Goal: Book appointment/travel/reservation

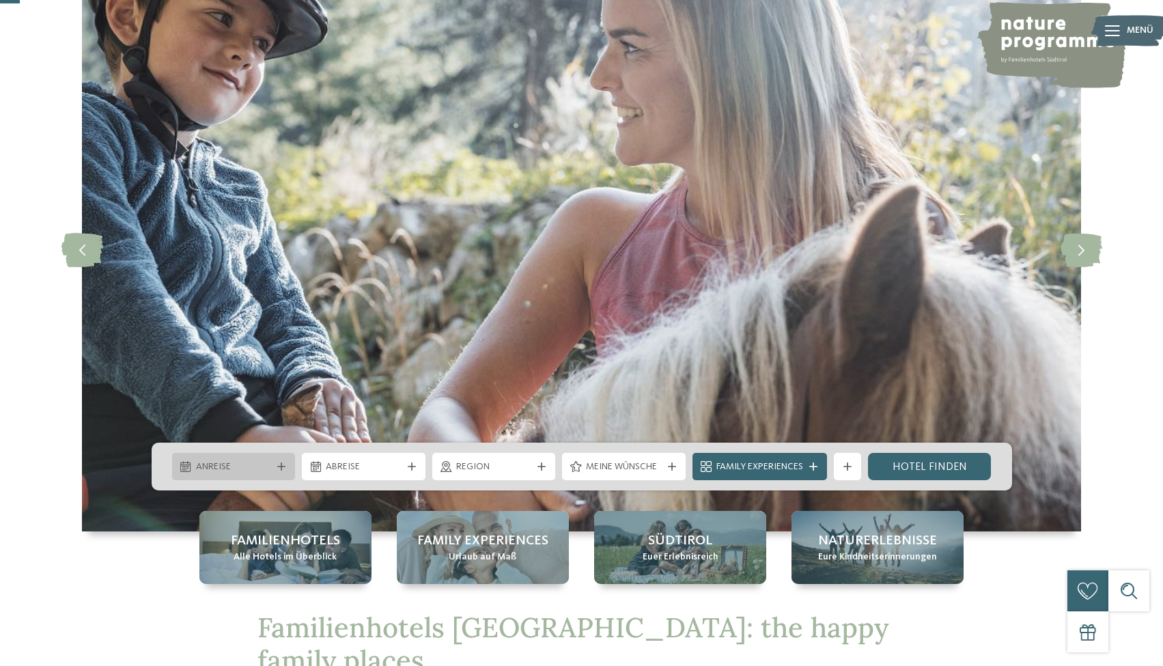
click at [222, 464] on span "Anreise" at bounding box center [234, 467] width 76 height 14
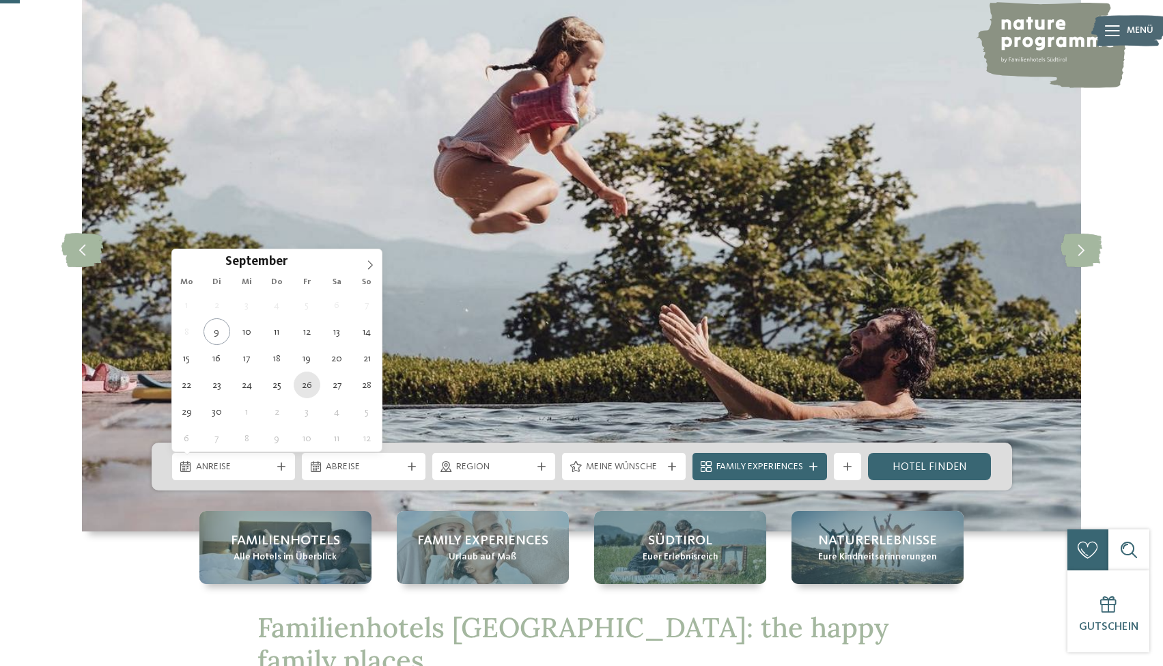
type div "26.09.2025"
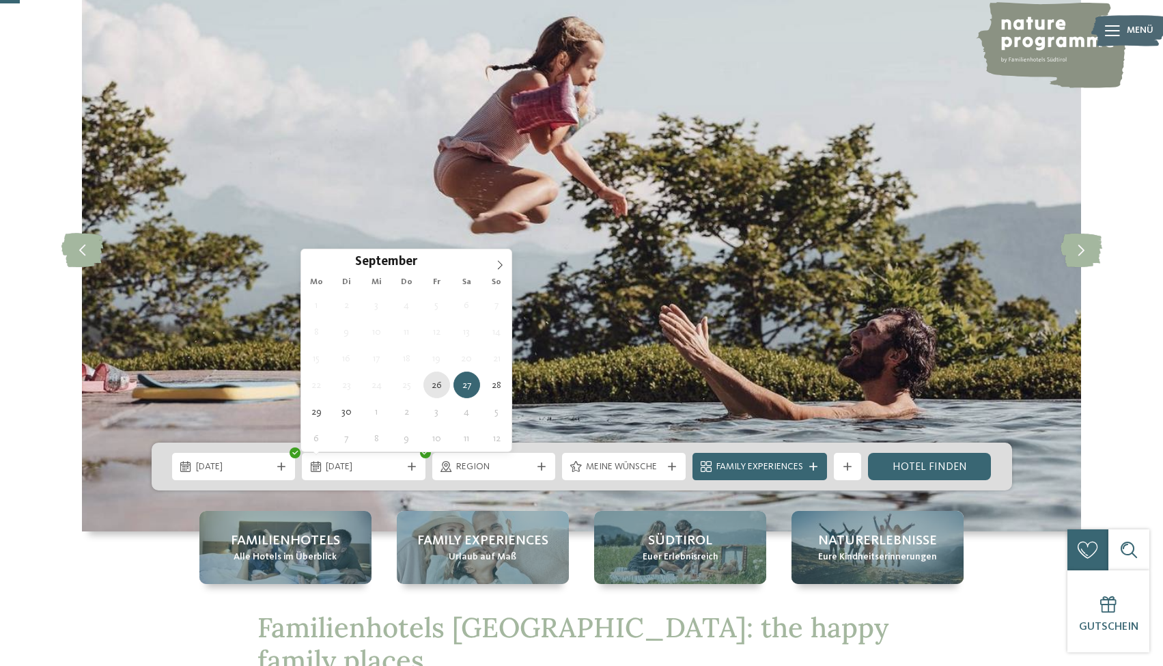
type div "26.09.2025"
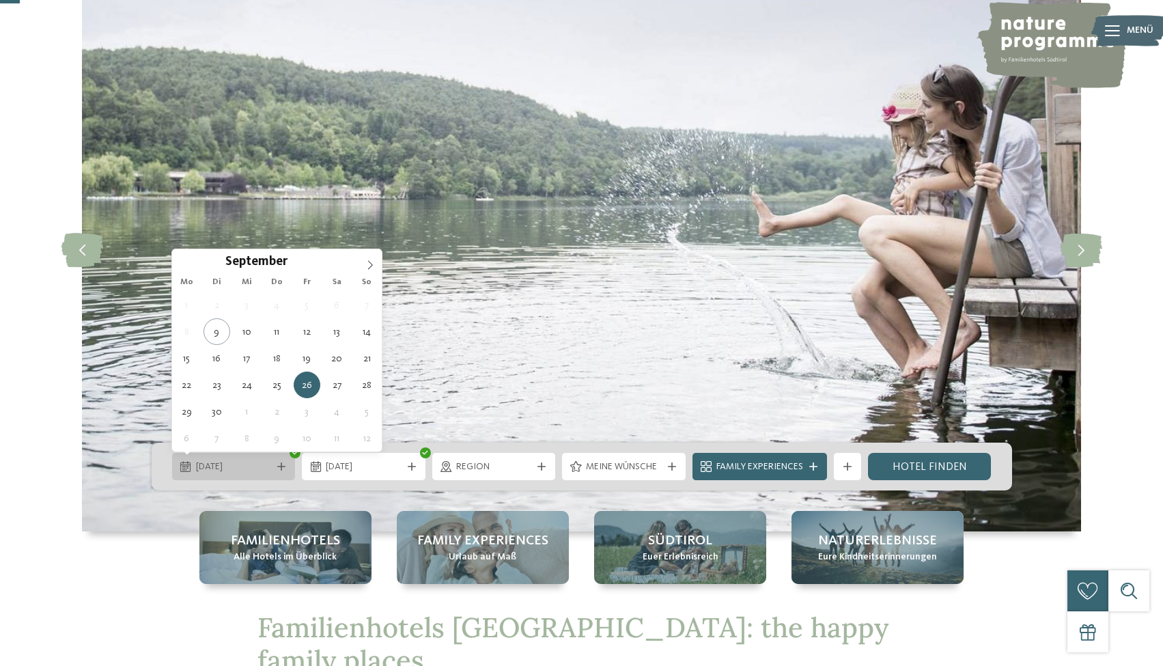
click at [228, 467] on span "26.09.2025" at bounding box center [234, 467] width 76 height 14
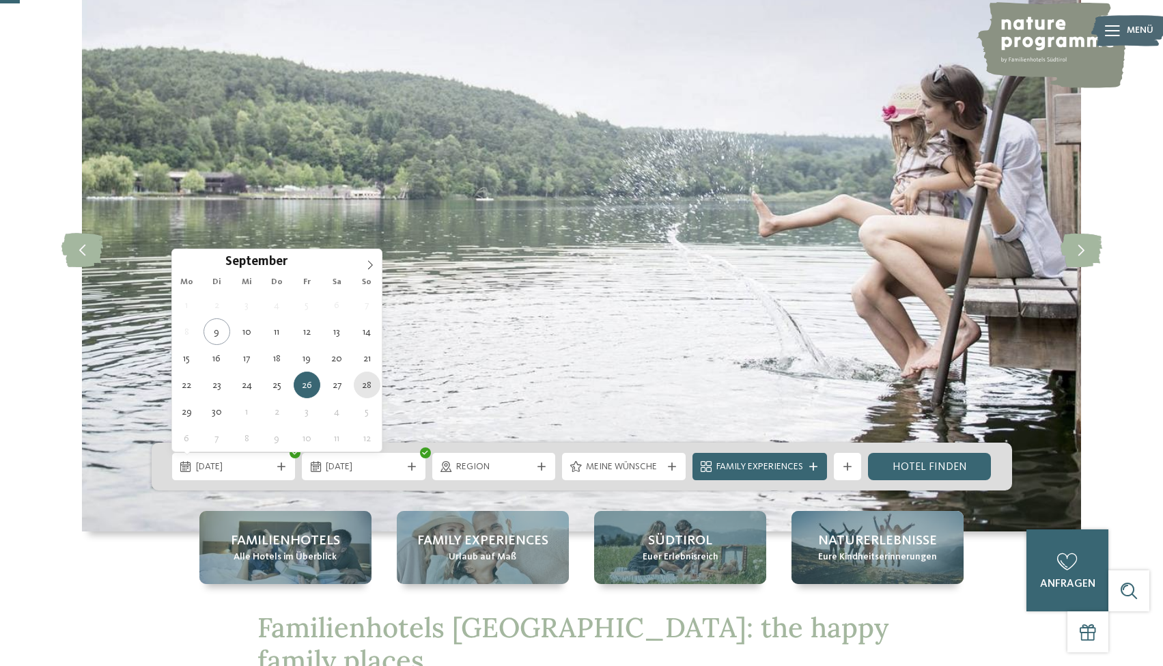
type div "28.09.2025"
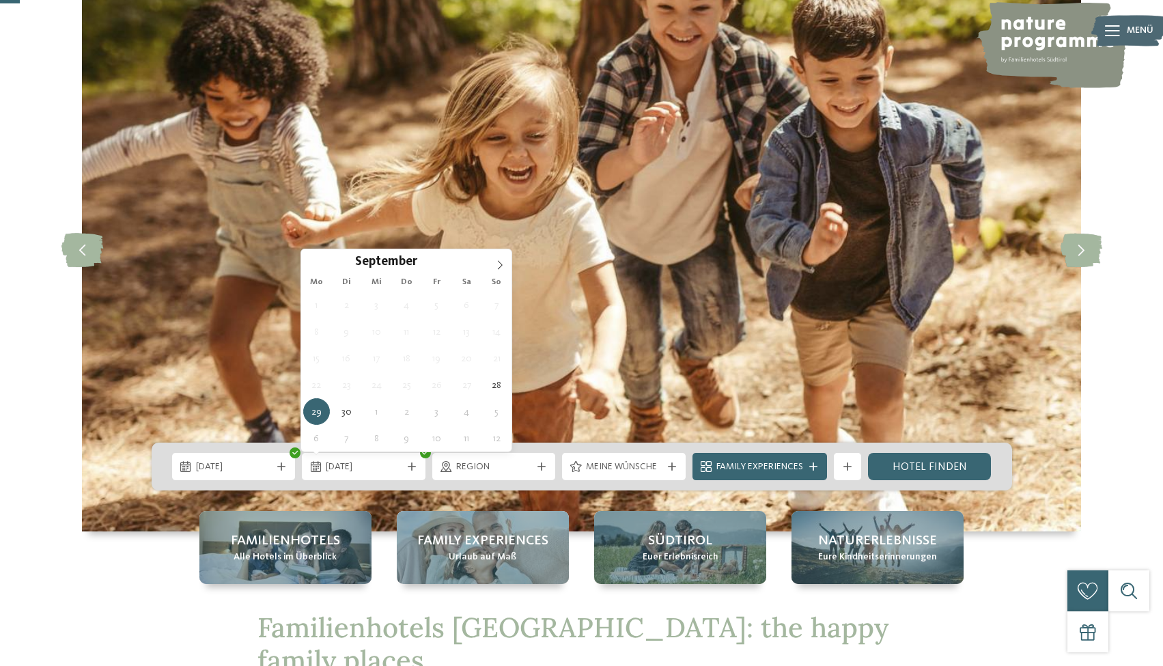
click at [608, 236] on img at bounding box center [581, 249] width 999 height 563
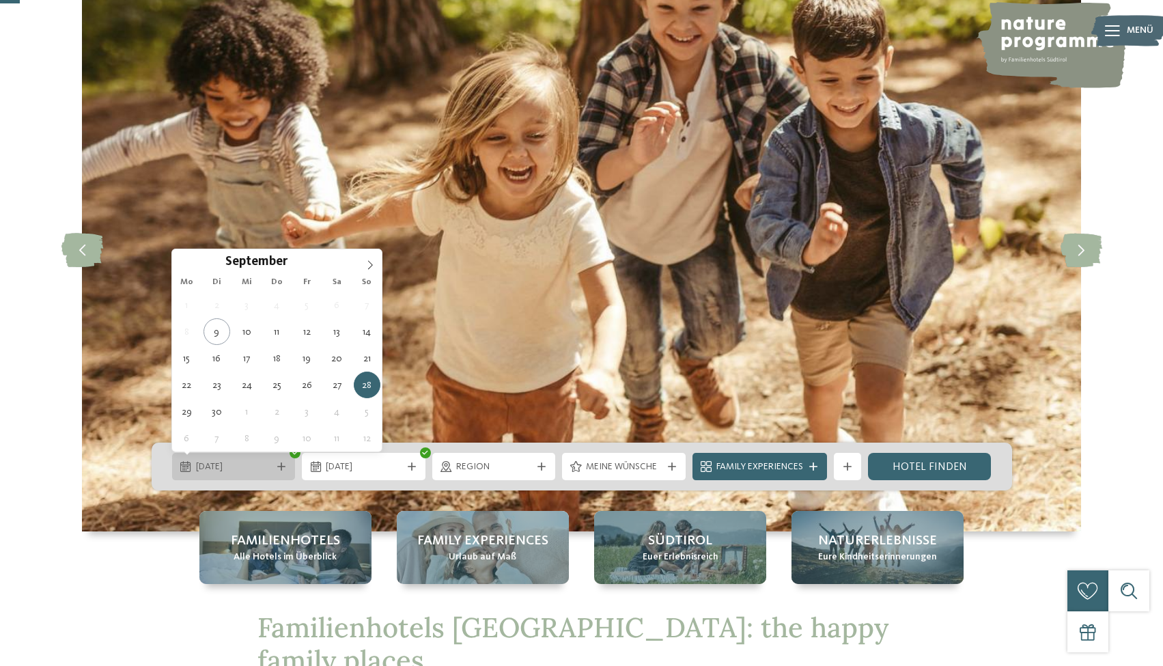
click at [236, 459] on div "28.09.2025" at bounding box center [234, 466] width 83 height 15
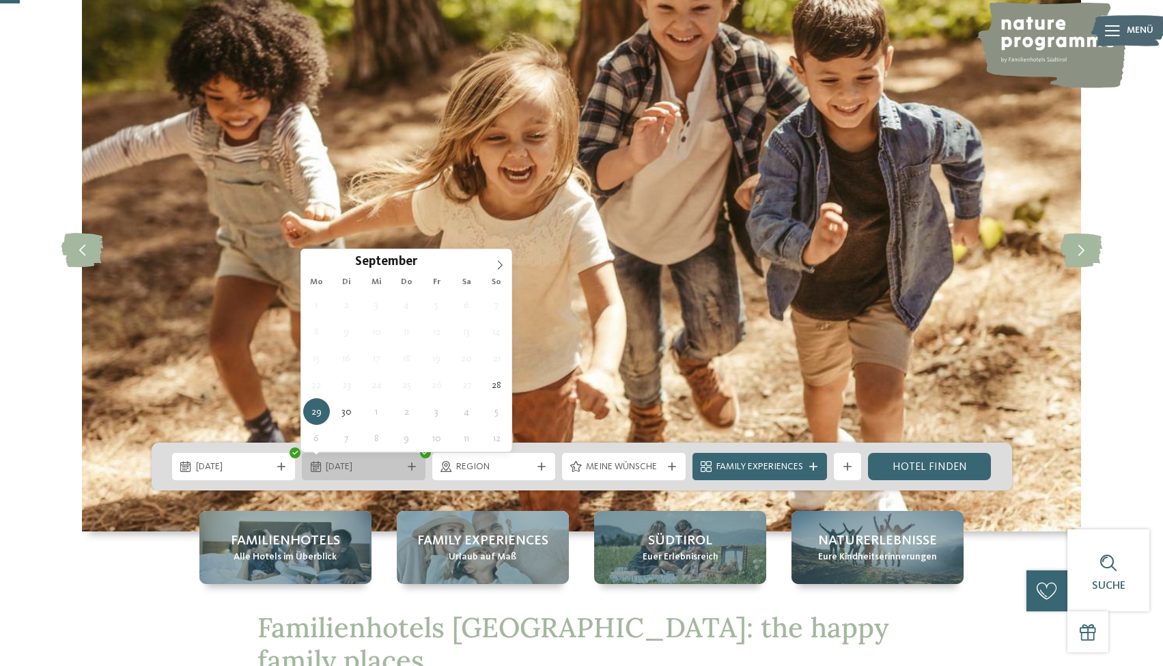
click at [337, 463] on span "[DATE]" at bounding box center [364, 467] width 76 height 14
type div "28.09.2025"
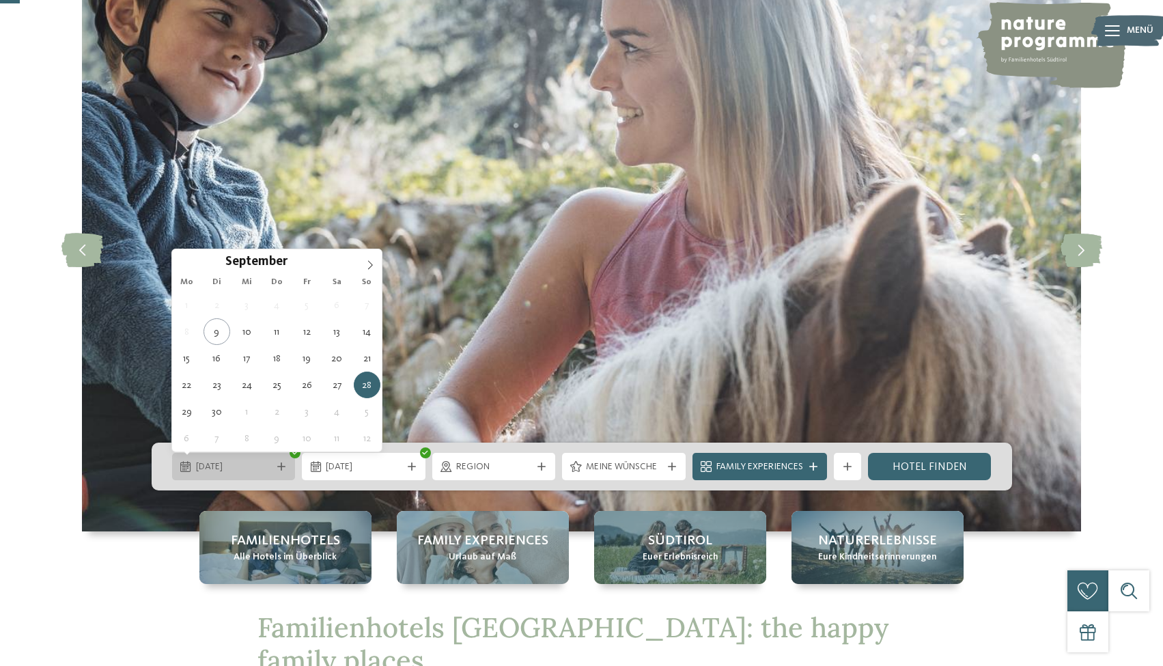
click at [235, 466] on span "28.09.2025" at bounding box center [234, 467] width 76 height 14
type div "26.09.2025"
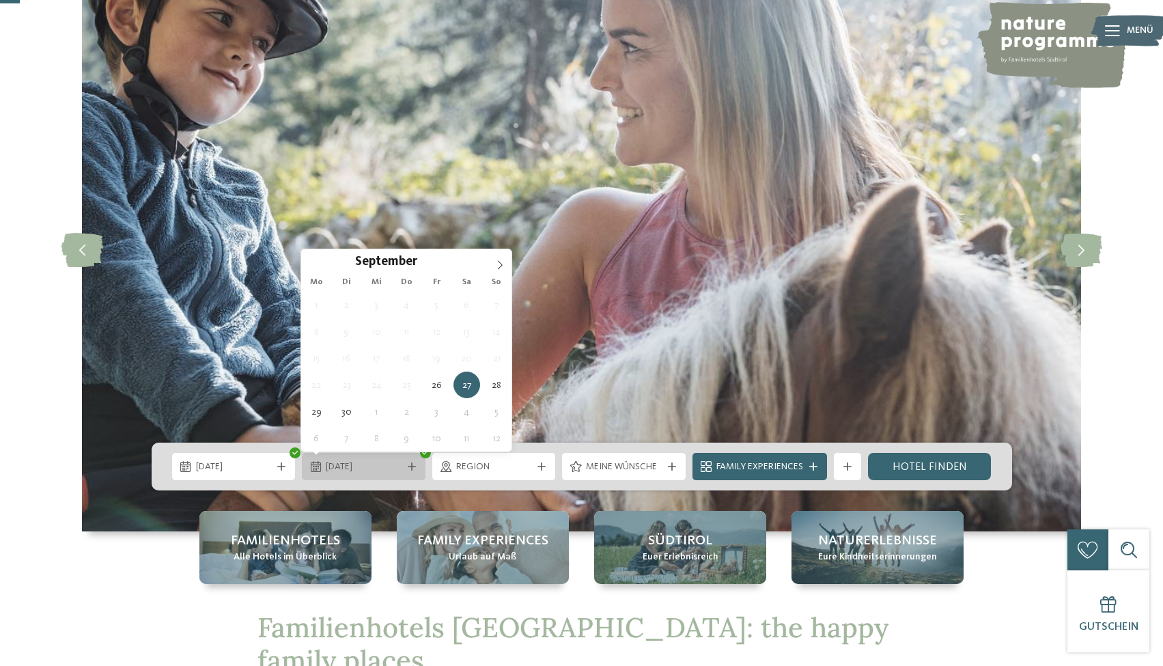
click at [368, 462] on span "27.09.2025" at bounding box center [364, 467] width 76 height 14
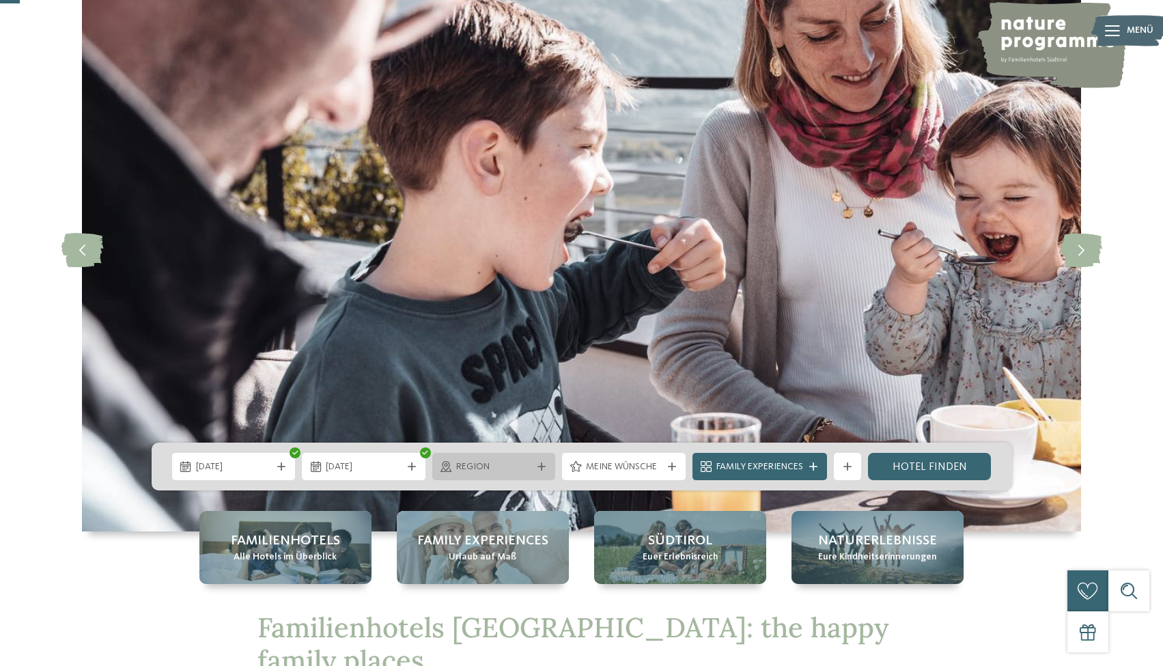
click at [510, 469] on span "Region" at bounding box center [494, 467] width 76 height 14
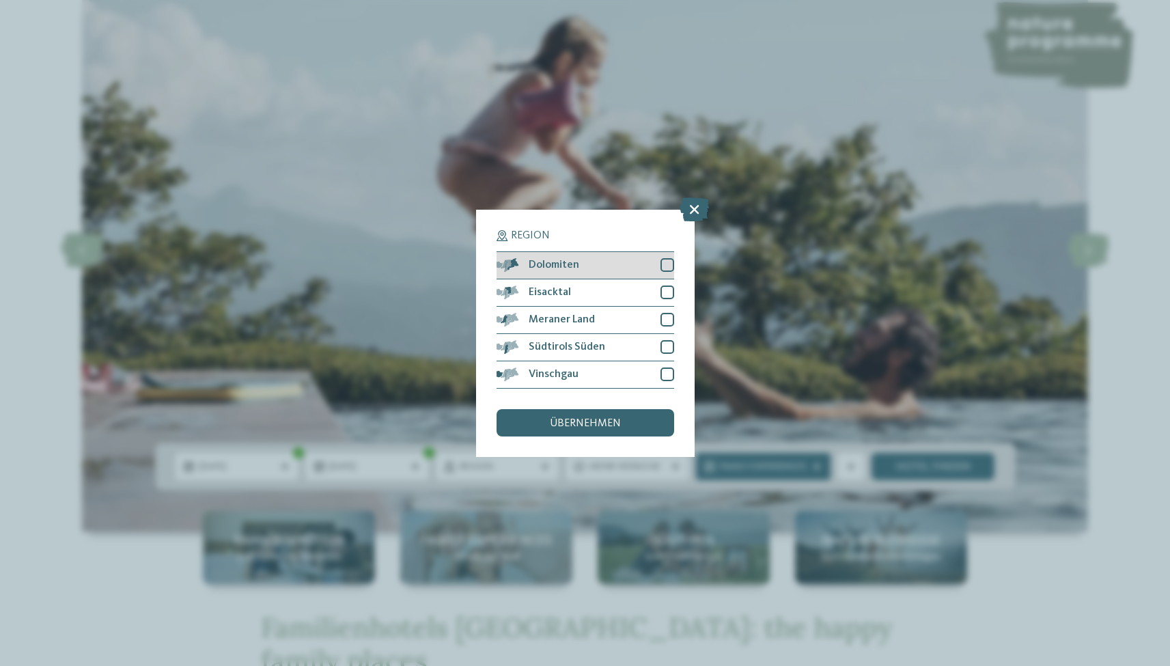
click at [666, 258] on div at bounding box center [667, 265] width 14 height 14
drag, startPoint x: 668, startPoint y: 224, endPoint x: 670, endPoint y: 254, distance: 30.1
click at [668, 285] on div at bounding box center [667, 292] width 14 height 14
click at [668, 313] on div at bounding box center [667, 320] width 14 height 14
click at [668, 340] on div at bounding box center [667, 347] width 14 height 14
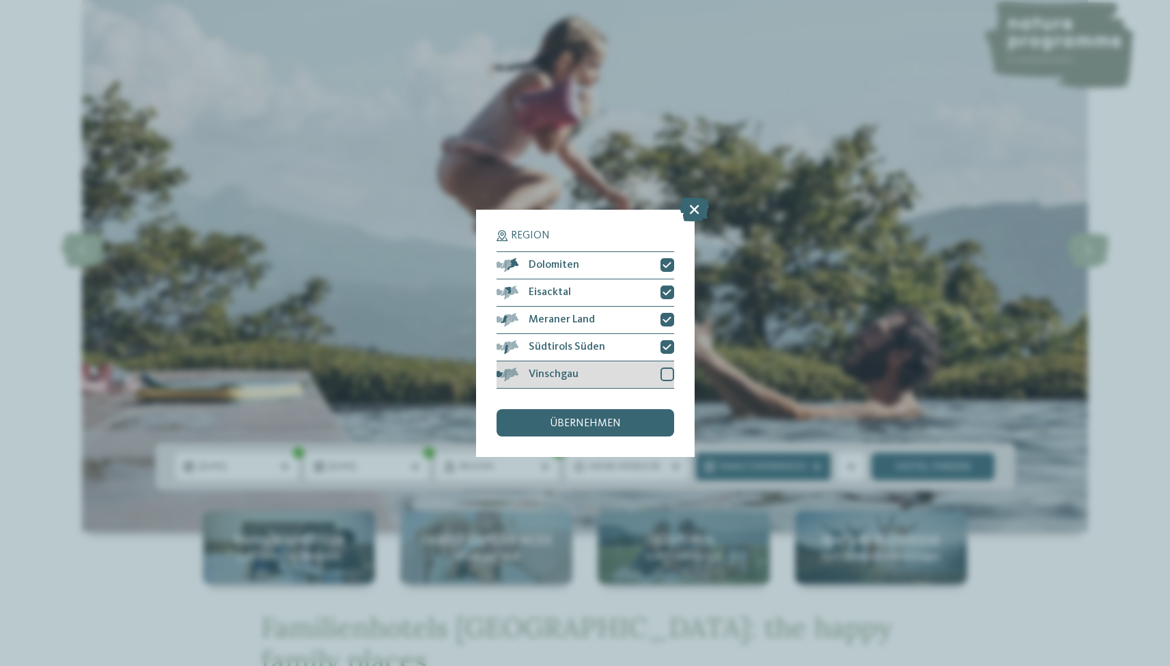
click at [666, 367] on div at bounding box center [667, 374] width 14 height 14
click at [642, 409] on div "übernehmen" at bounding box center [585, 422] width 178 height 27
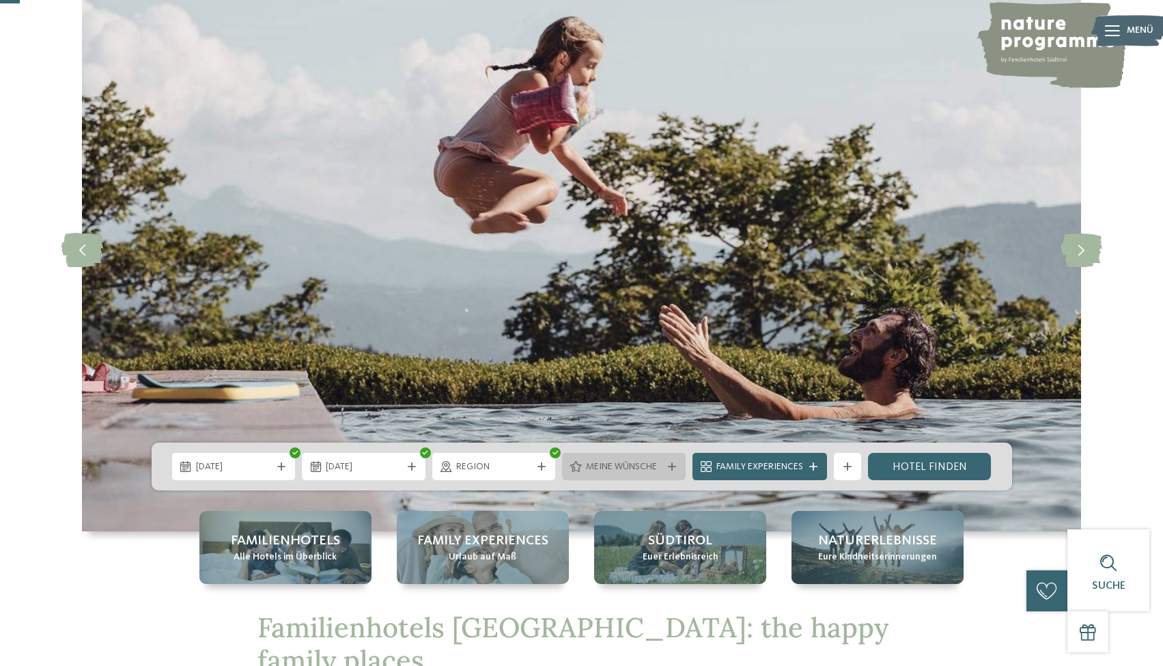
click at [638, 469] on span "Meine Wünsche" at bounding box center [624, 467] width 76 height 14
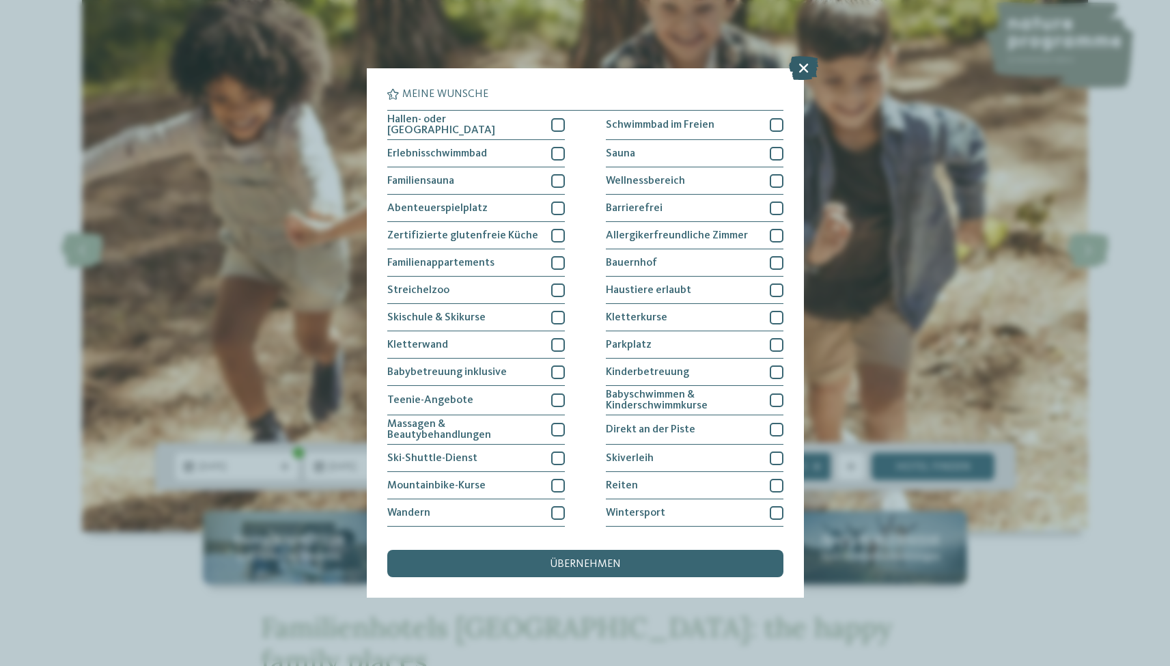
click at [796, 68] on icon at bounding box center [803, 68] width 29 height 24
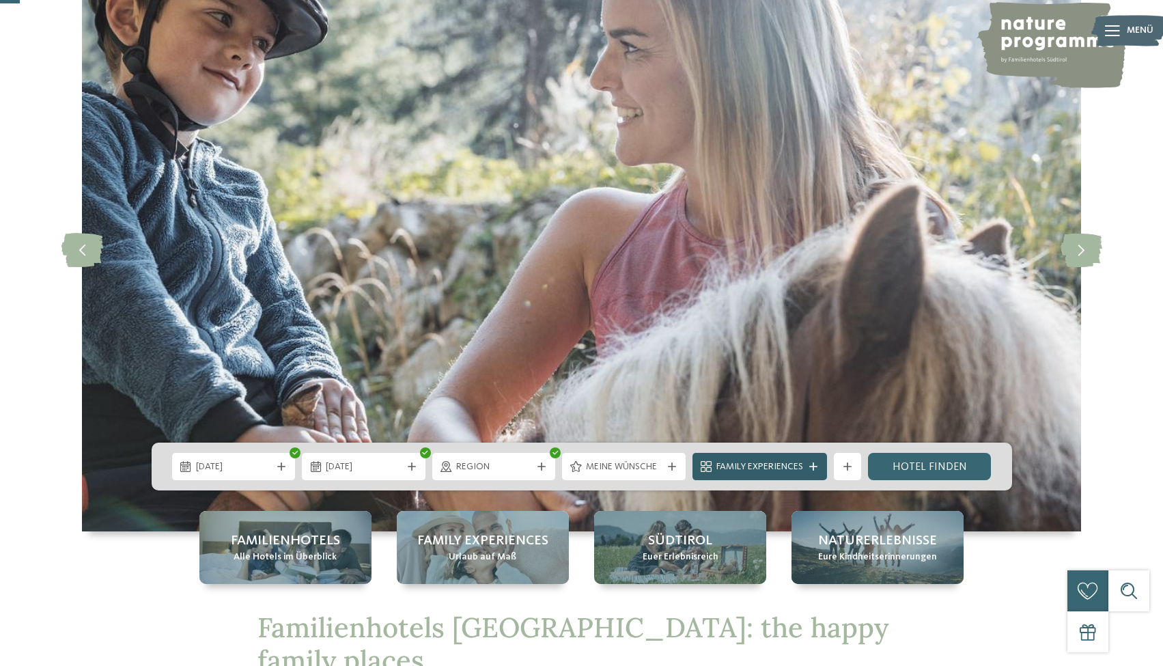
click at [790, 467] on span "Family Experiences" at bounding box center [759, 467] width 87 height 14
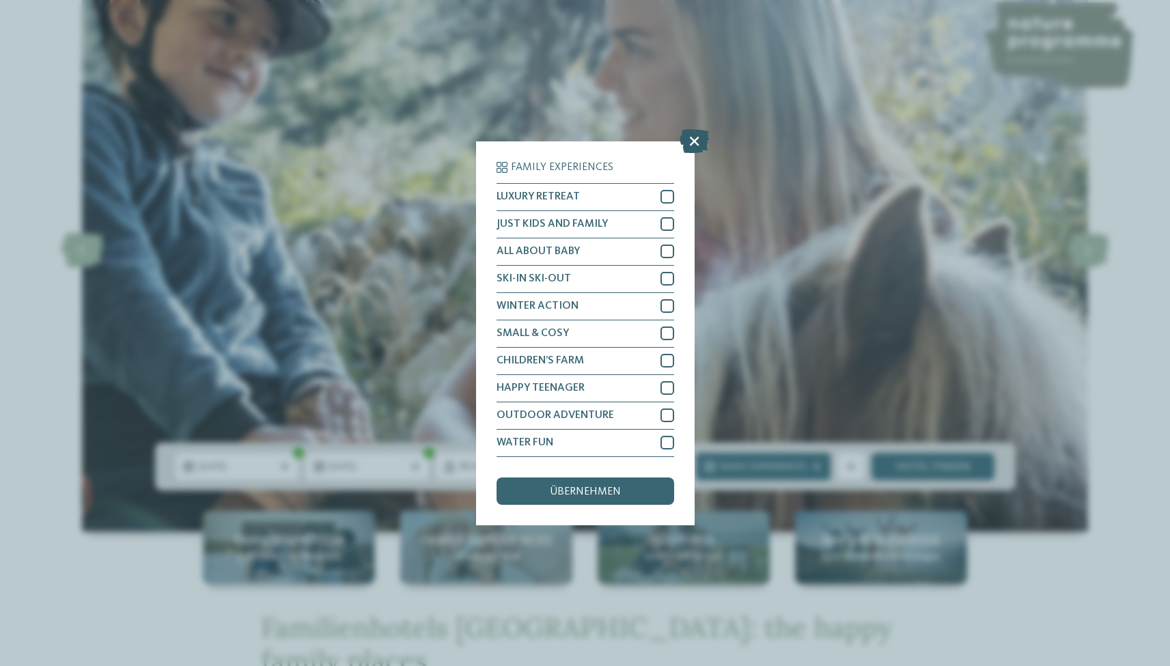
click at [693, 128] on icon at bounding box center [693, 140] width 29 height 24
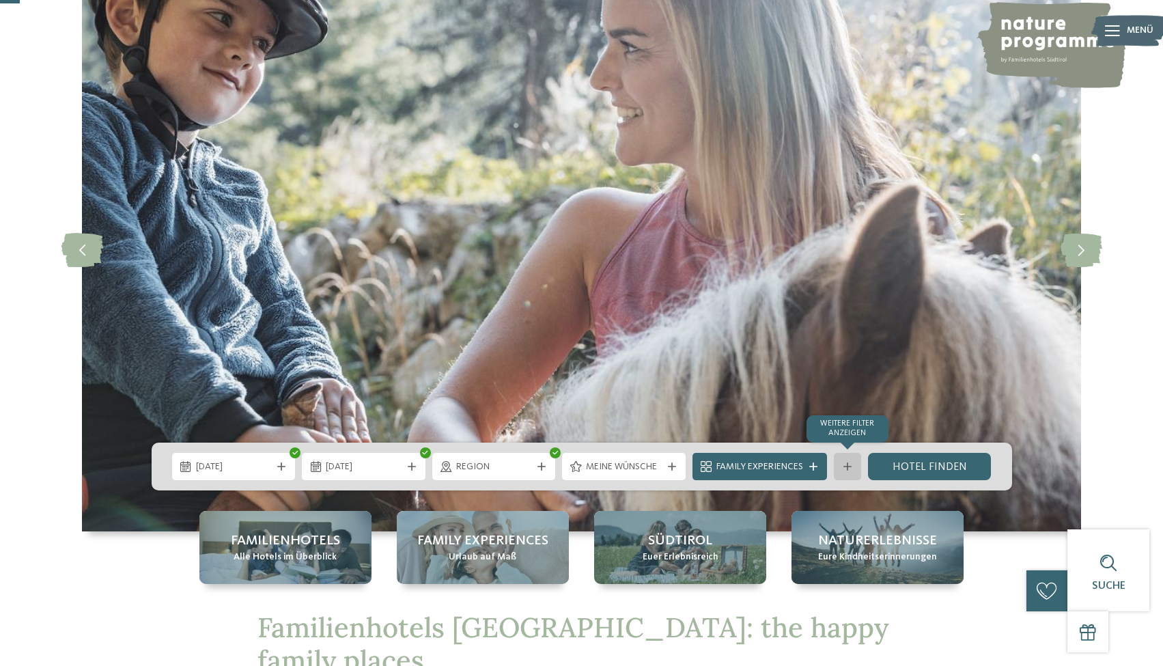
click at [856, 465] on div "Weitere Filter anzeigen" at bounding box center [847, 466] width 27 height 27
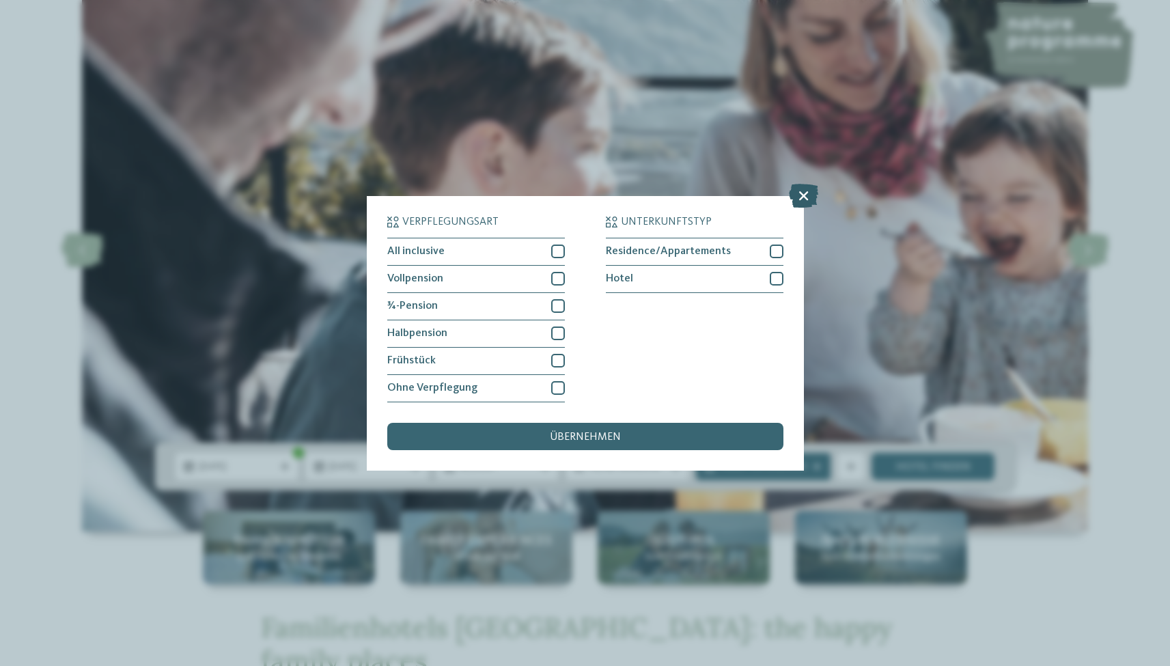
click at [800, 183] on icon at bounding box center [803, 195] width 29 height 24
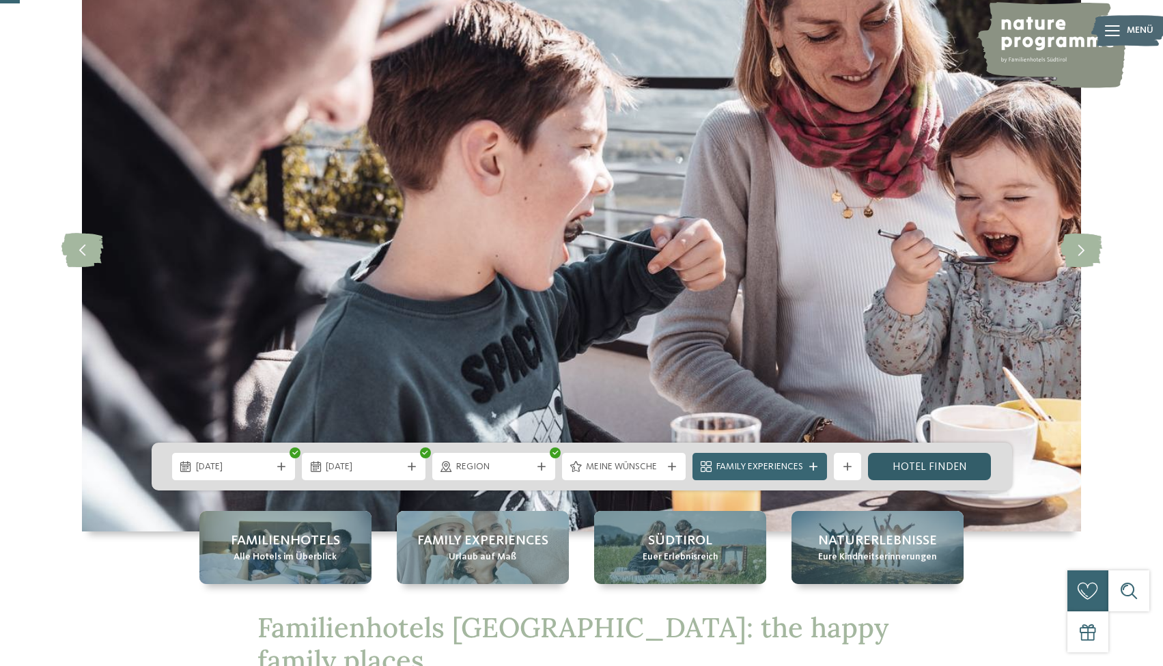
click at [903, 459] on link "Hotel finden" at bounding box center [930, 466] width 124 height 27
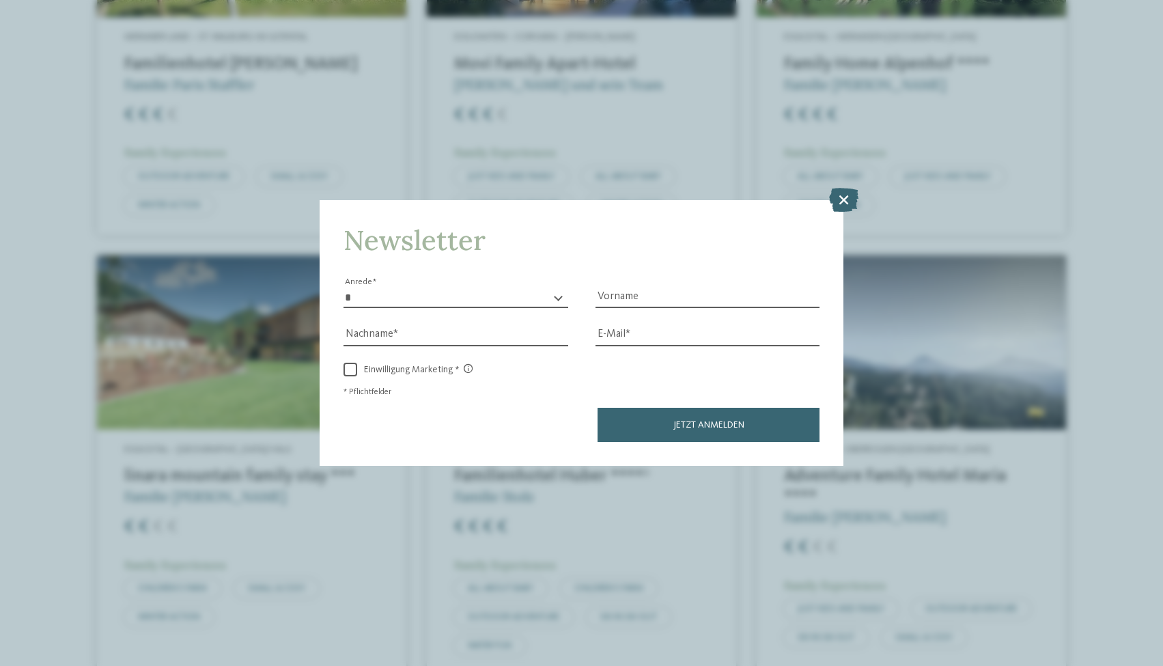
scroll to position [918, 0]
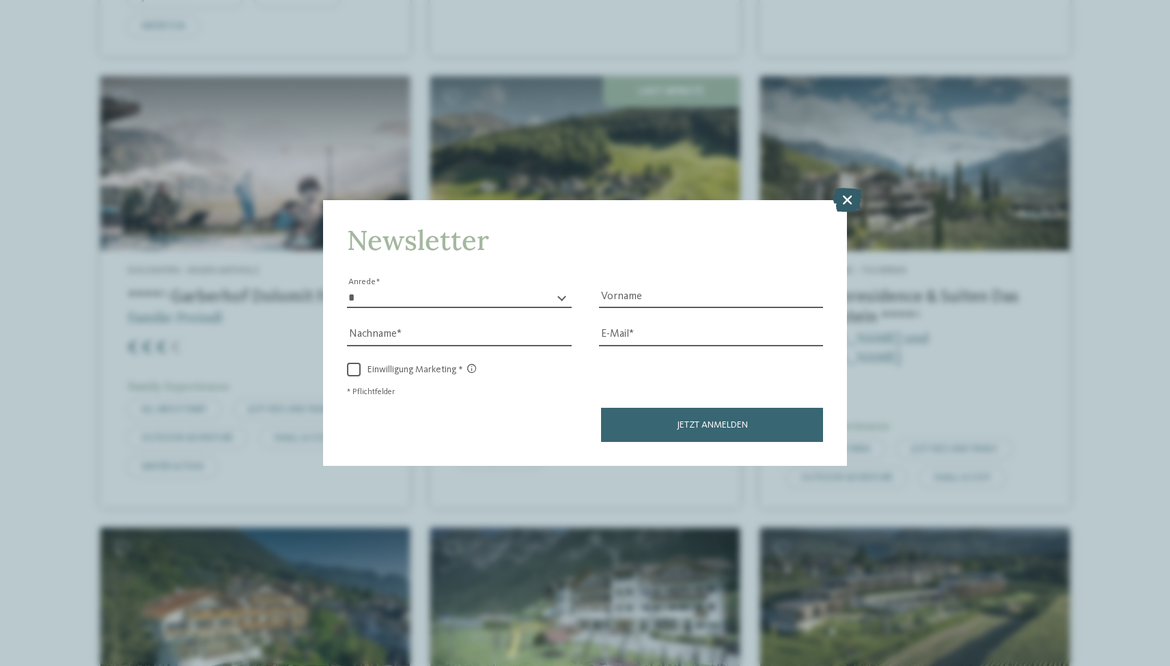
click at [851, 188] on icon at bounding box center [846, 200] width 29 height 24
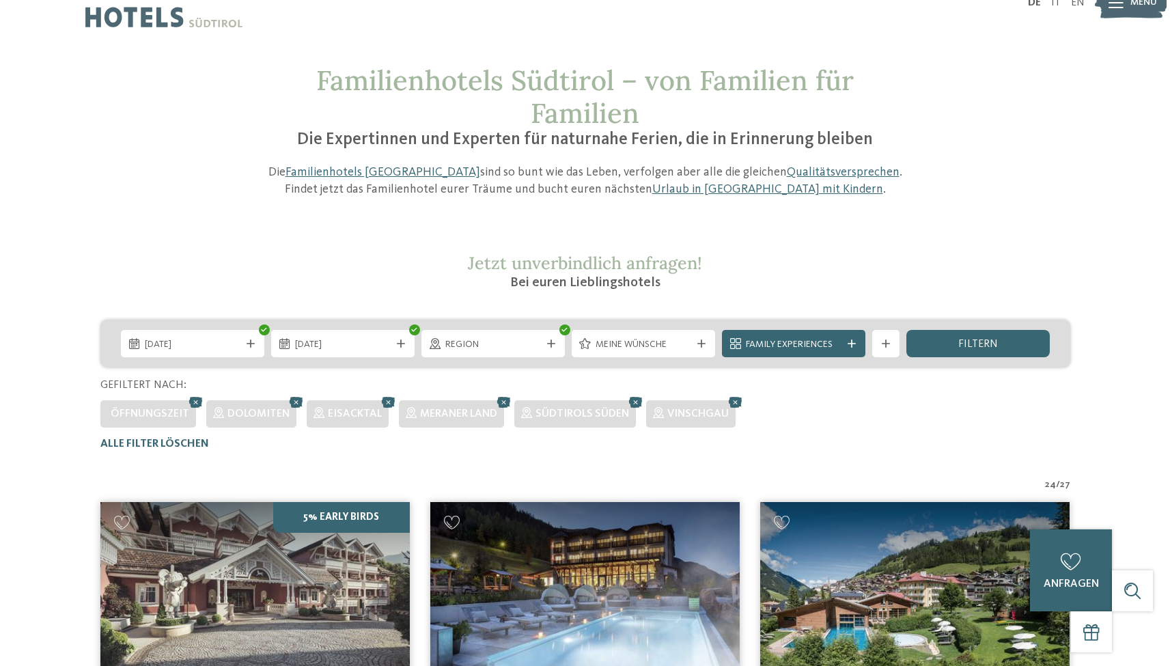
scroll to position [0, 0]
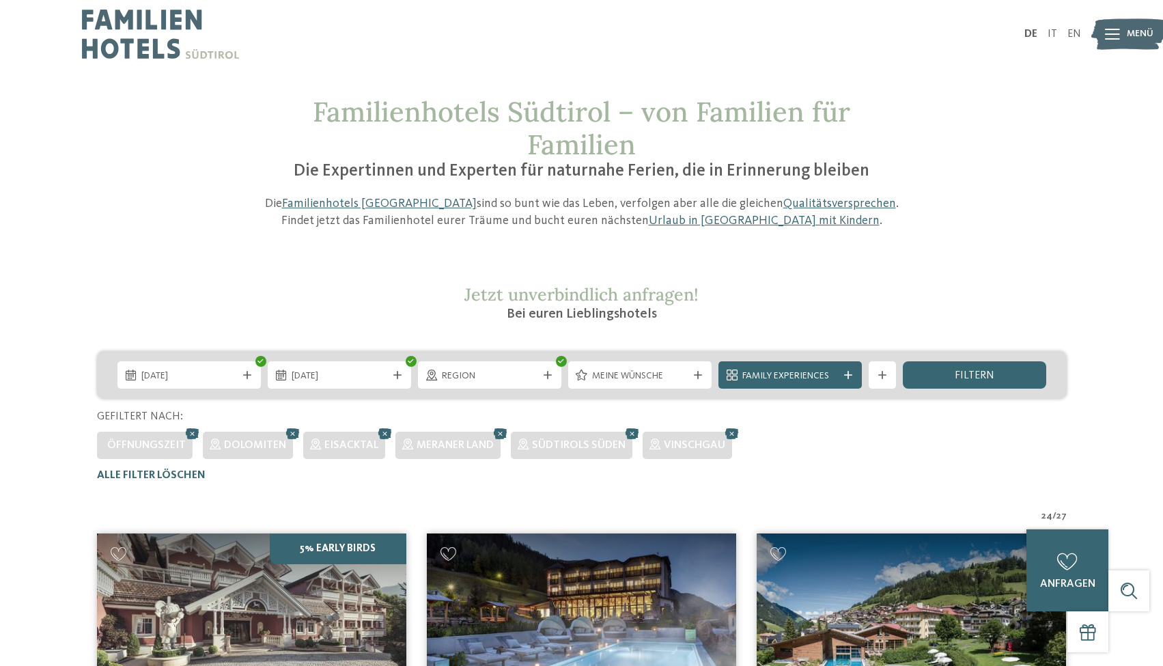
click at [654, 386] on div "Meine Wünsche" at bounding box center [639, 374] width 143 height 27
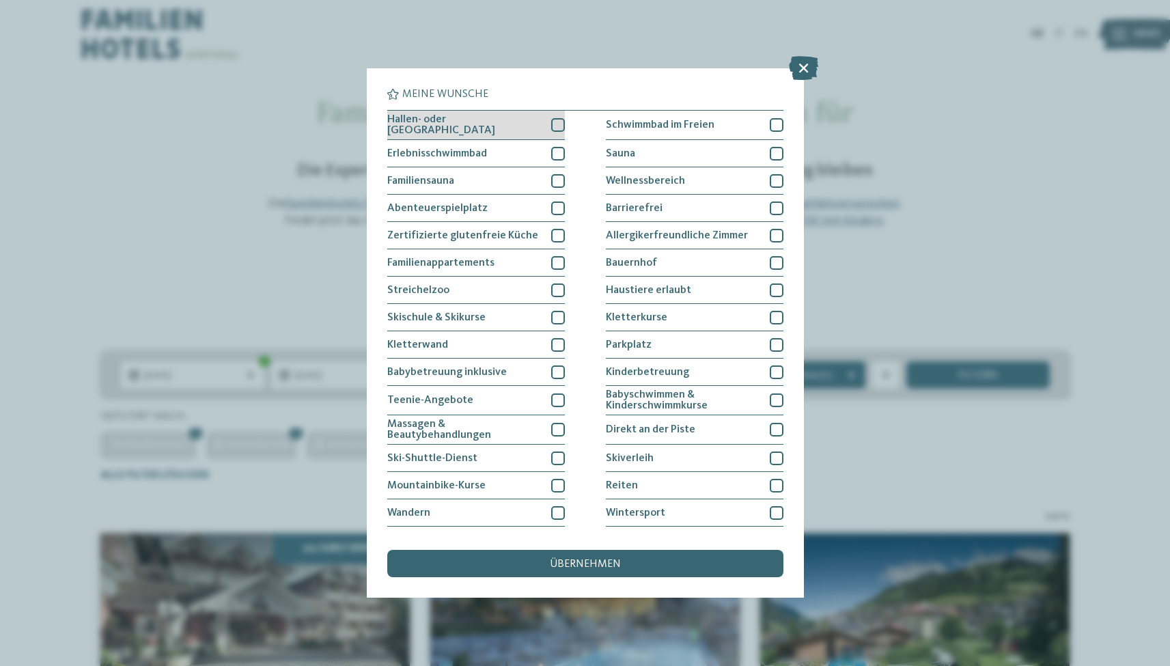
click at [555, 123] on div at bounding box center [558, 125] width 14 height 14
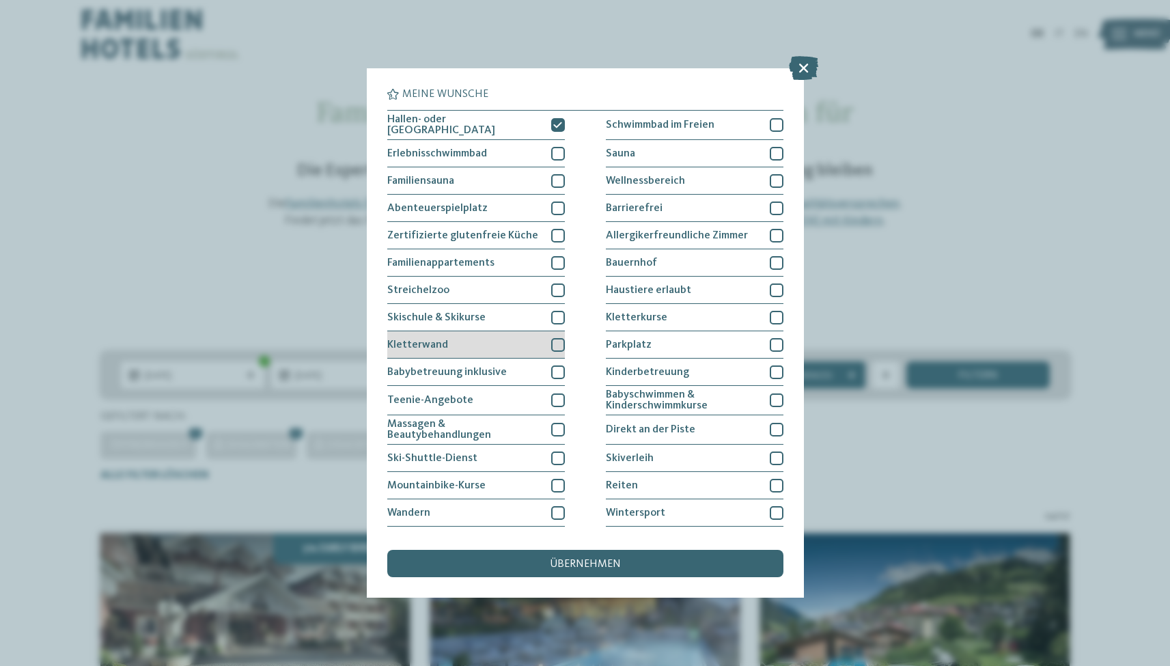
click at [557, 340] on div at bounding box center [558, 345] width 14 height 14
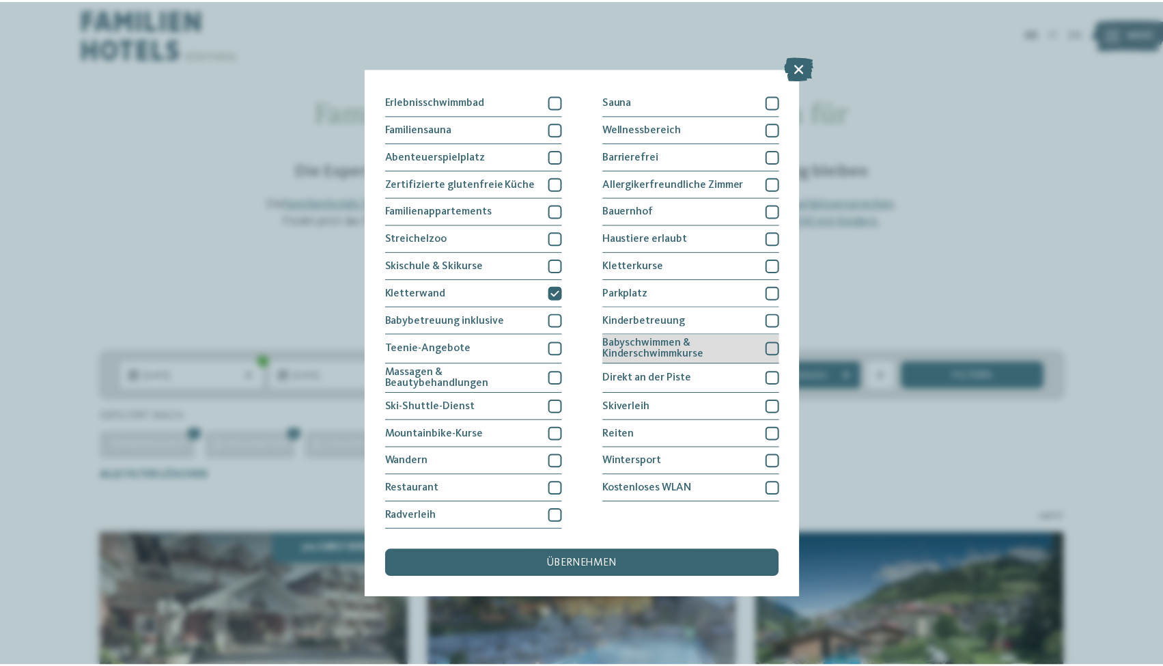
scroll to position [186, 0]
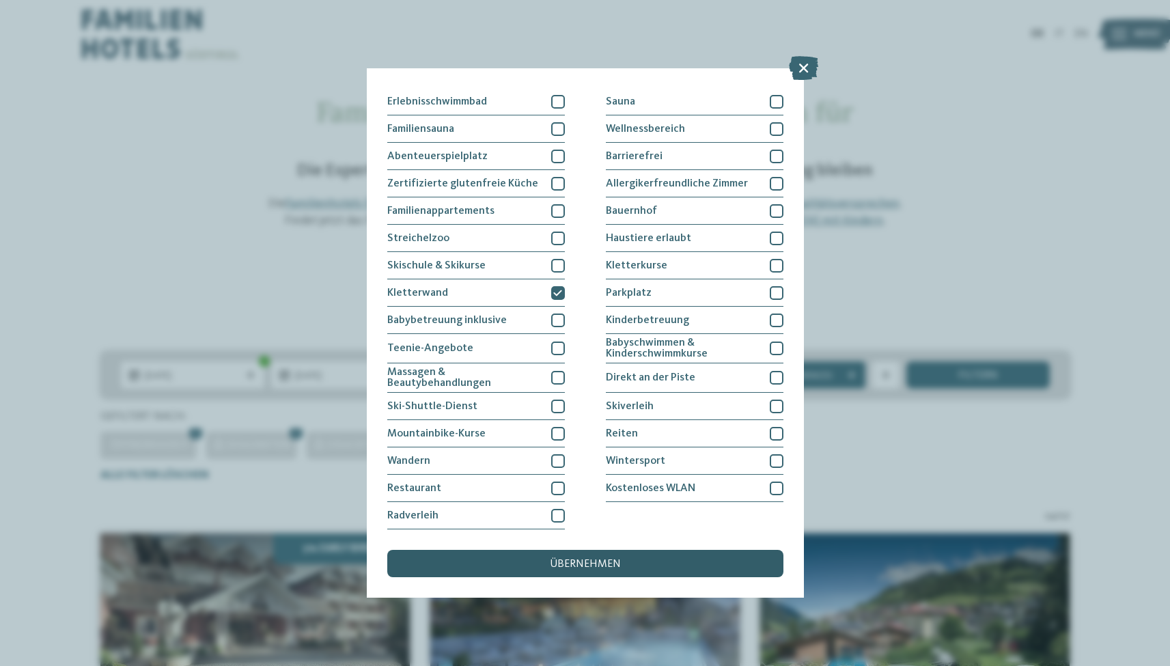
click at [629, 550] on div "übernehmen" at bounding box center [585, 563] width 396 height 27
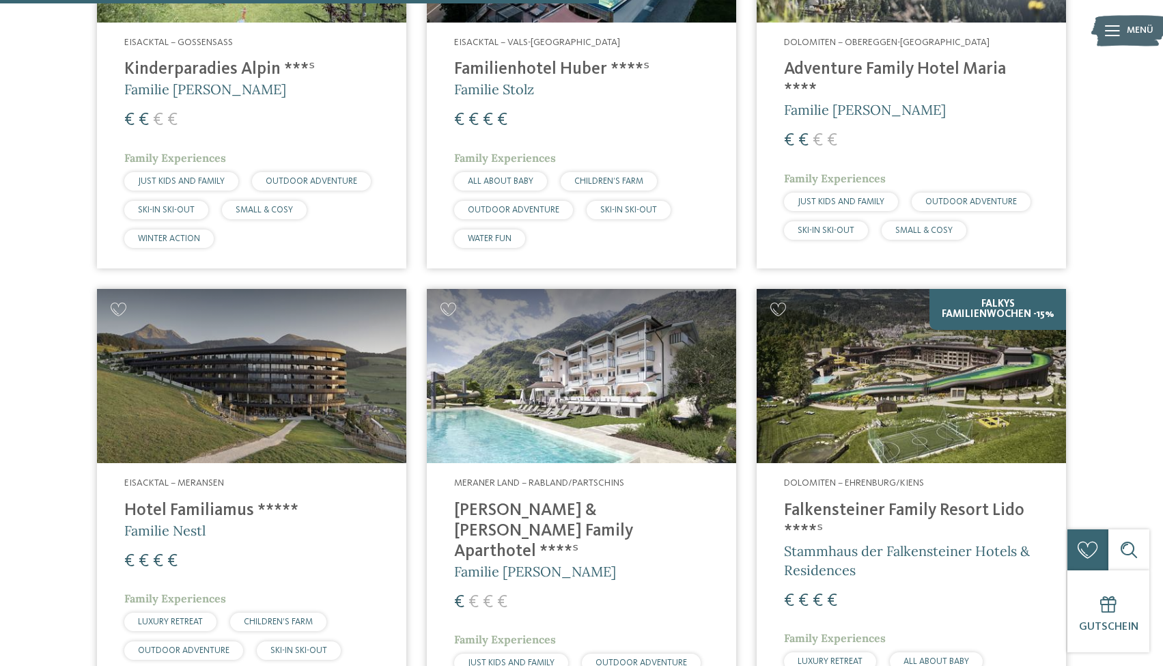
scroll to position [1259, 0]
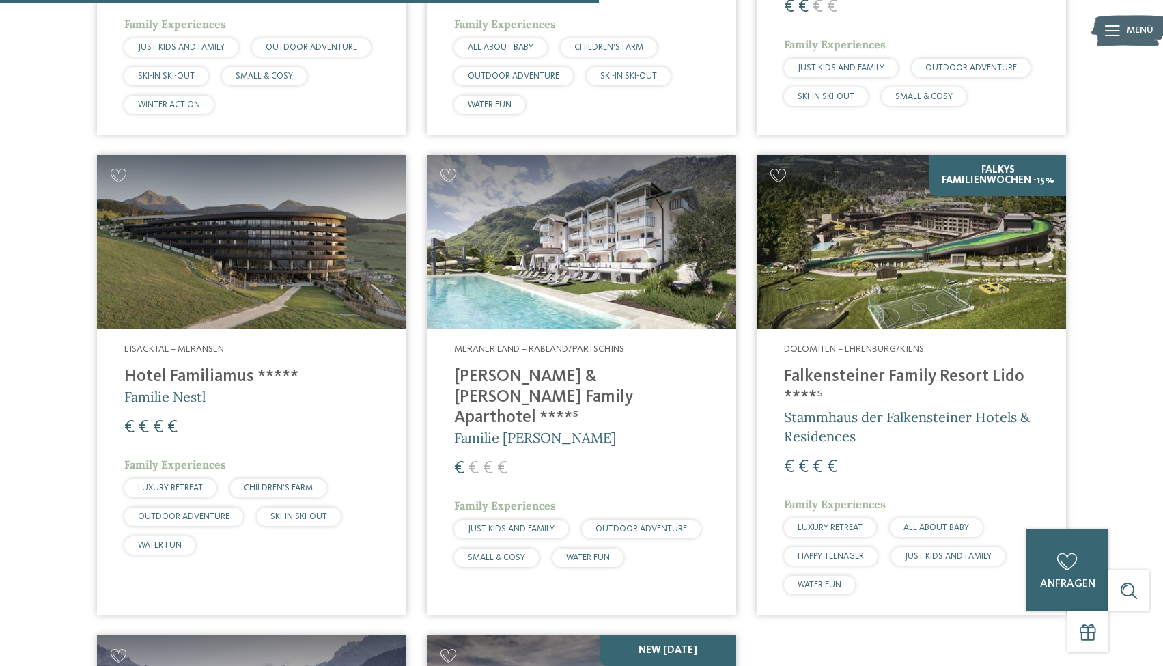
click at [907, 210] on img at bounding box center [911, 242] width 309 height 174
click at [912, 265] on img at bounding box center [911, 242] width 309 height 174
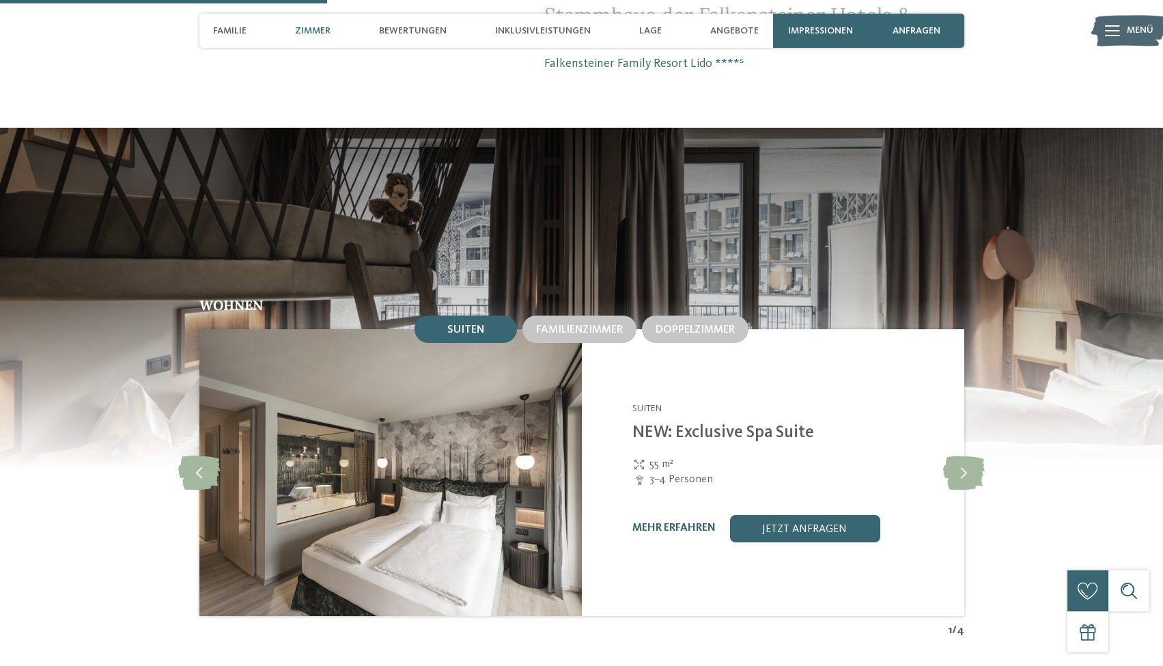
scroll to position [1462, 0]
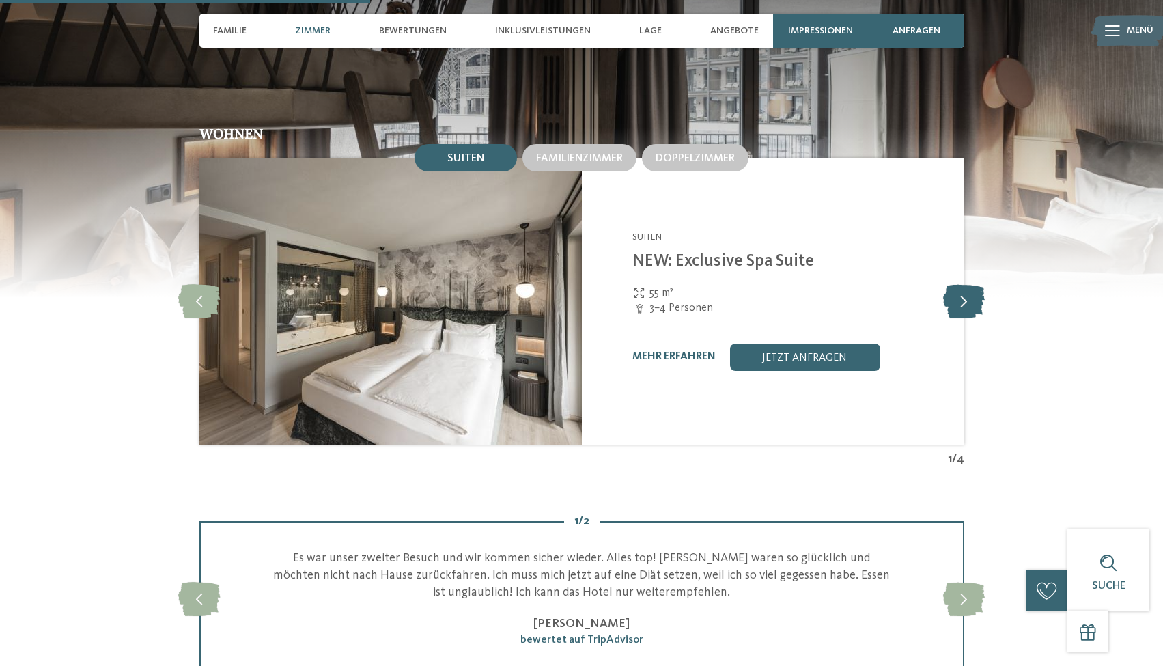
click at [963, 310] on icon at bounding box center [964, 301] width 42 height 34
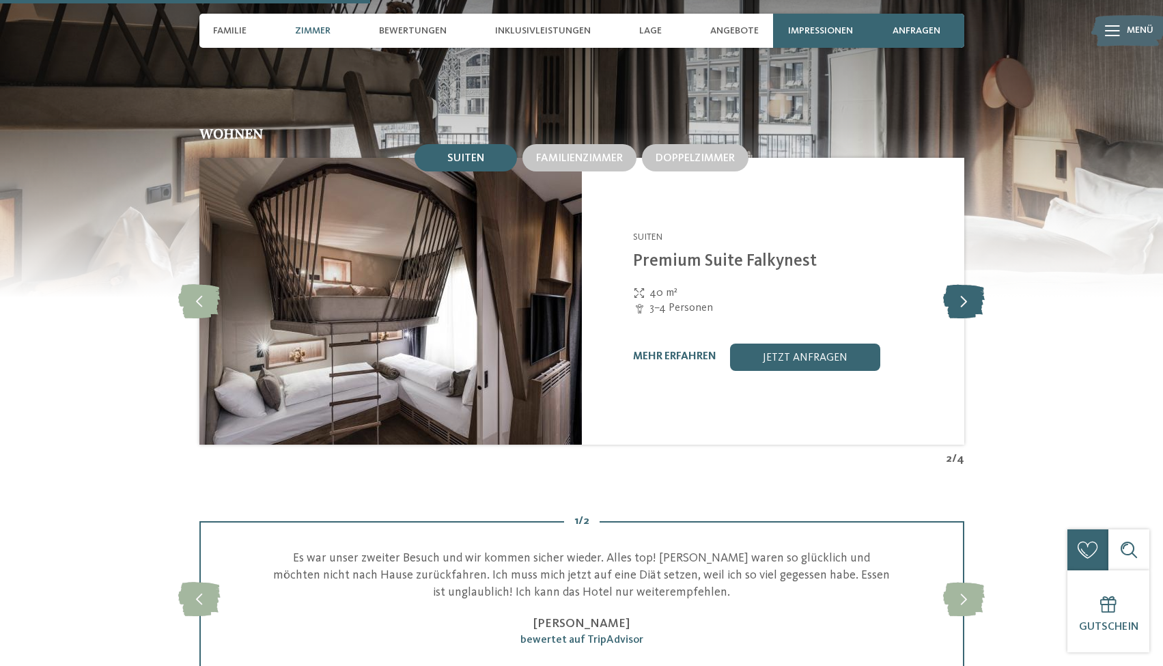
click at [961, 308] on icon at bounding box center [964, 301] width 42 height 34
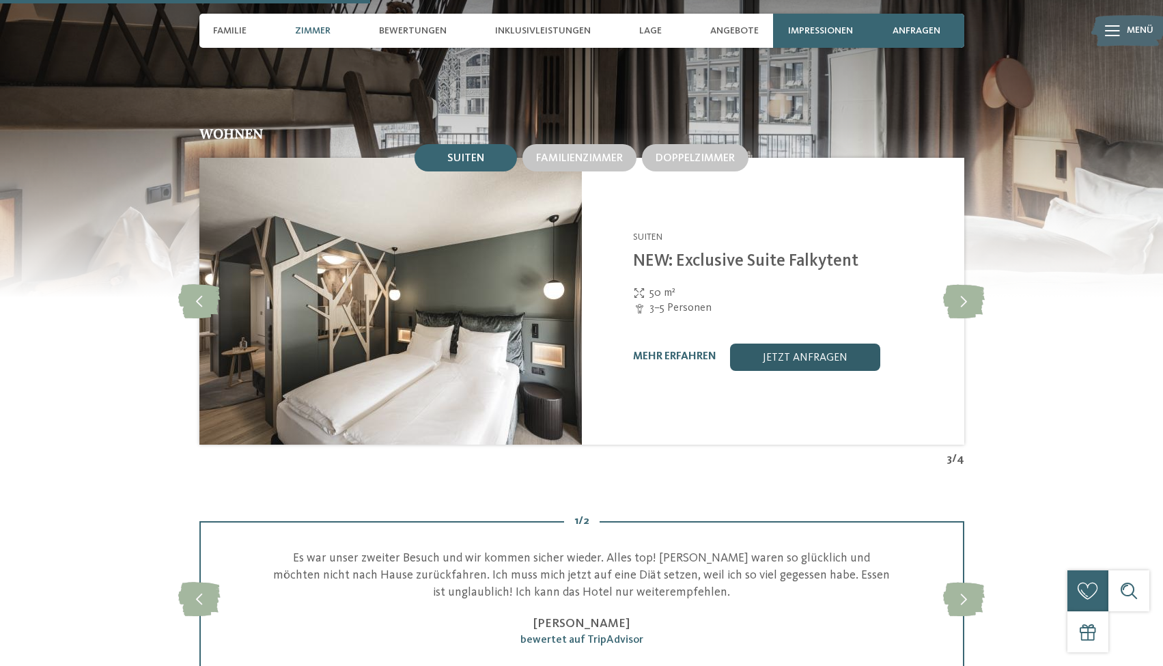
click at [830, 361] on link "jetzt anfragen" at bounding box center [805, 356] width 150 height 27
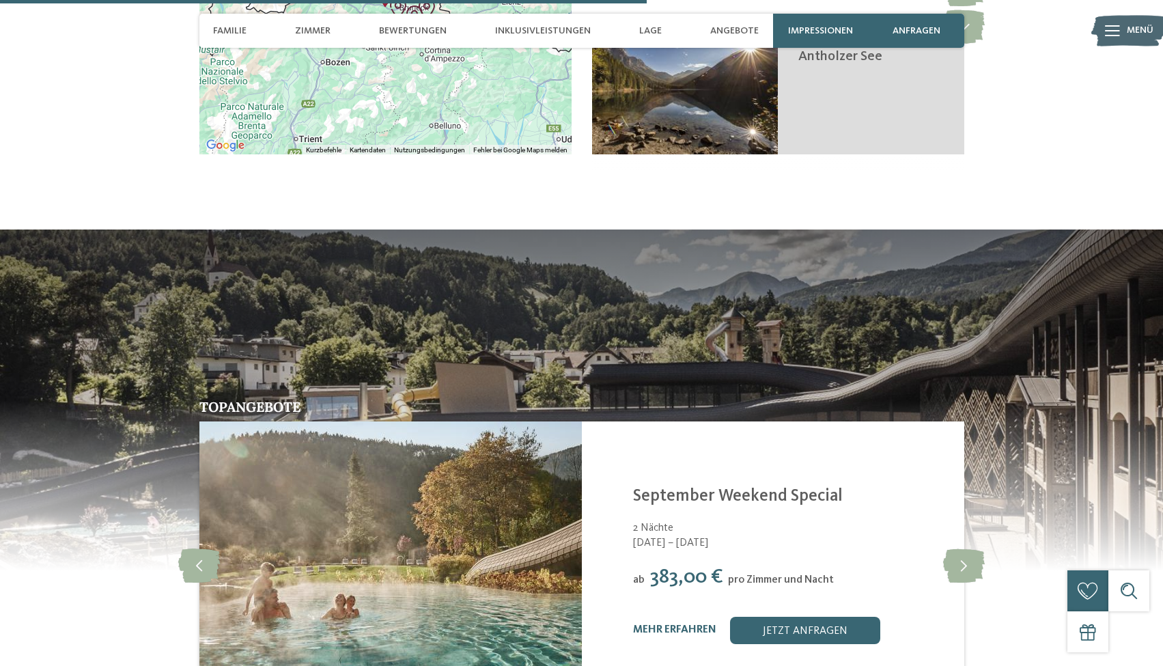
scroll to position [2967, 0]
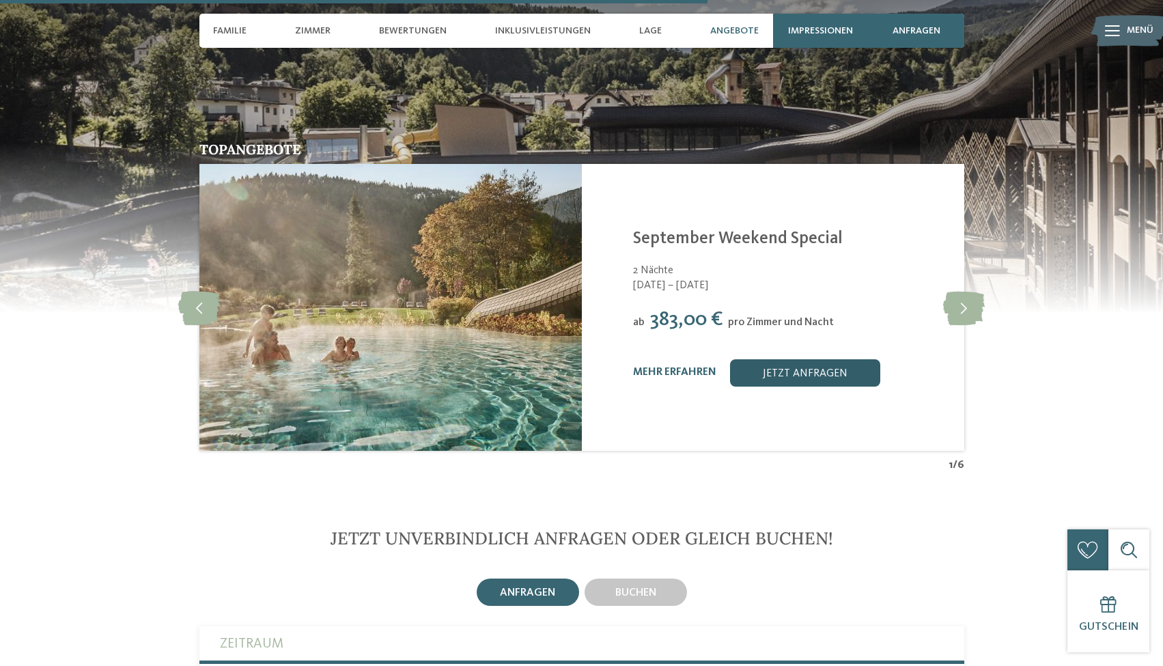
click at [799, 386] on link "jetzt anfragen" at bounding box center [805, 372] width 150 height 27
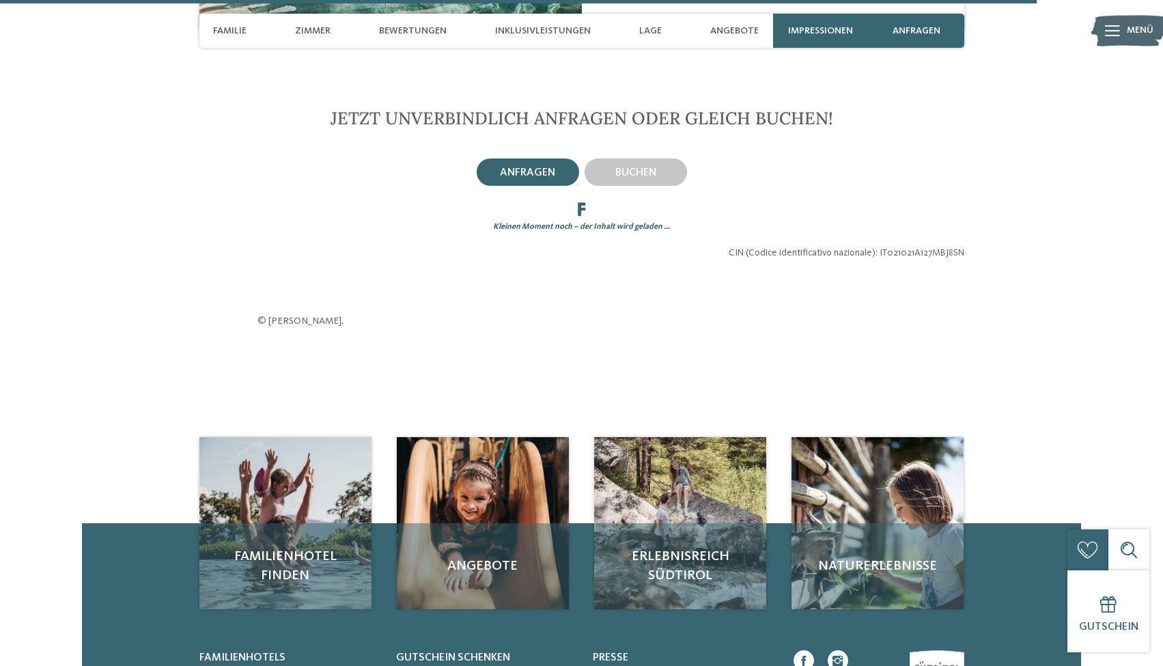
scroll to position [3483, 0]
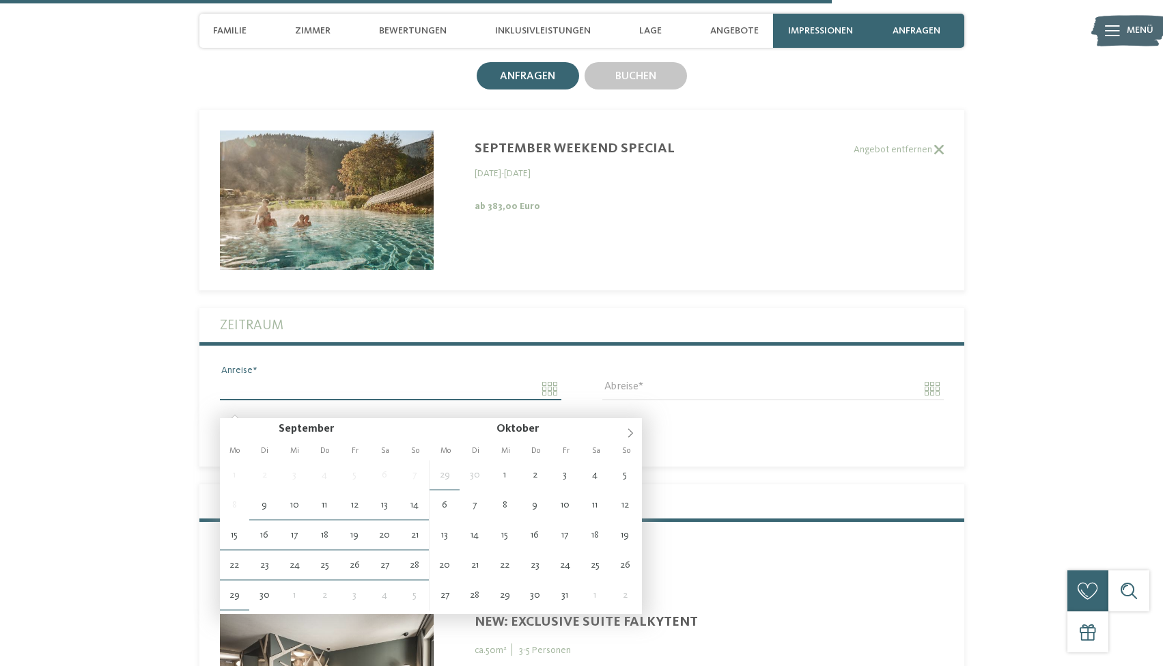
click at [352, 400] on input "Anreise" at bounding box center [390, 388] width 341 height 23
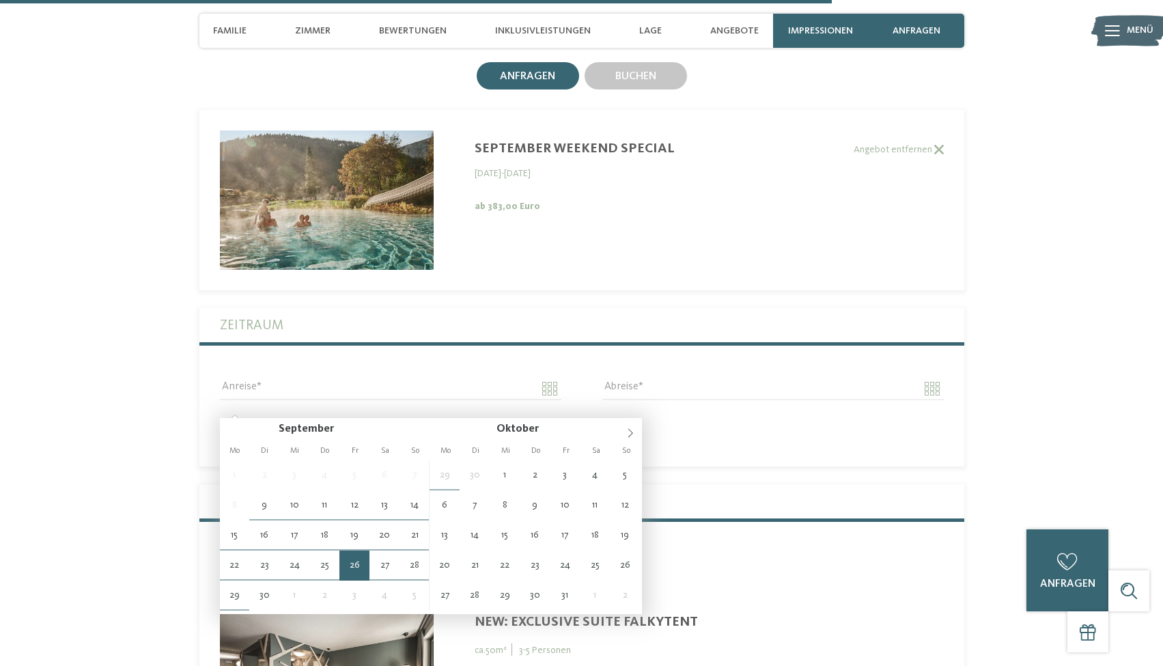
type input "**********"
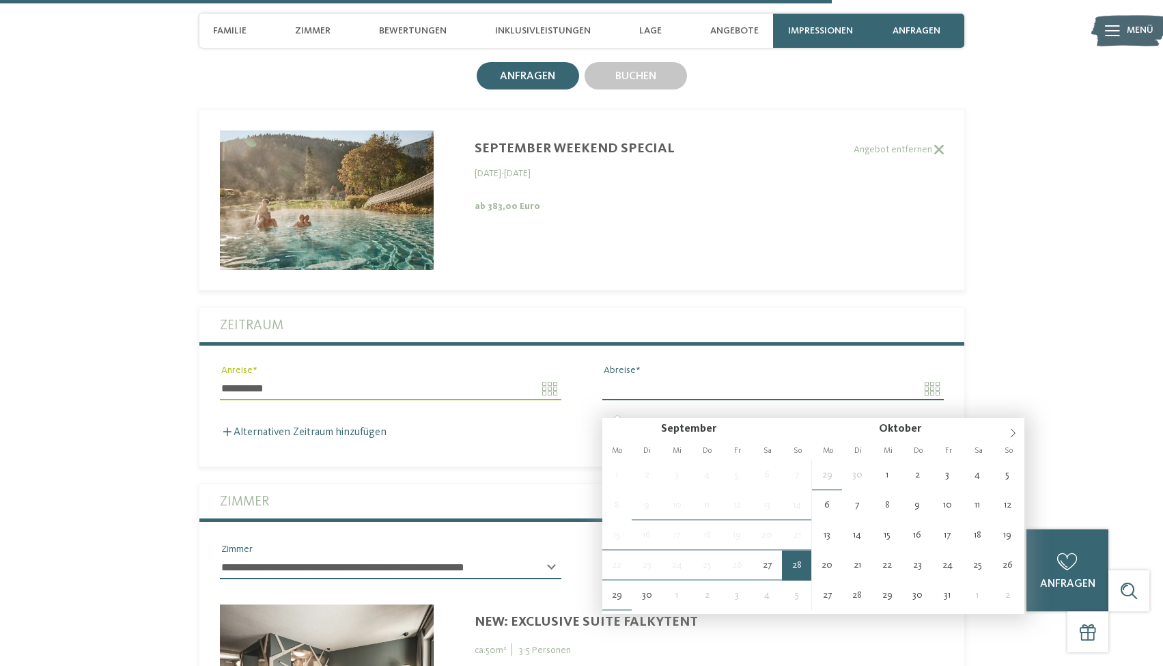
type input "**********"
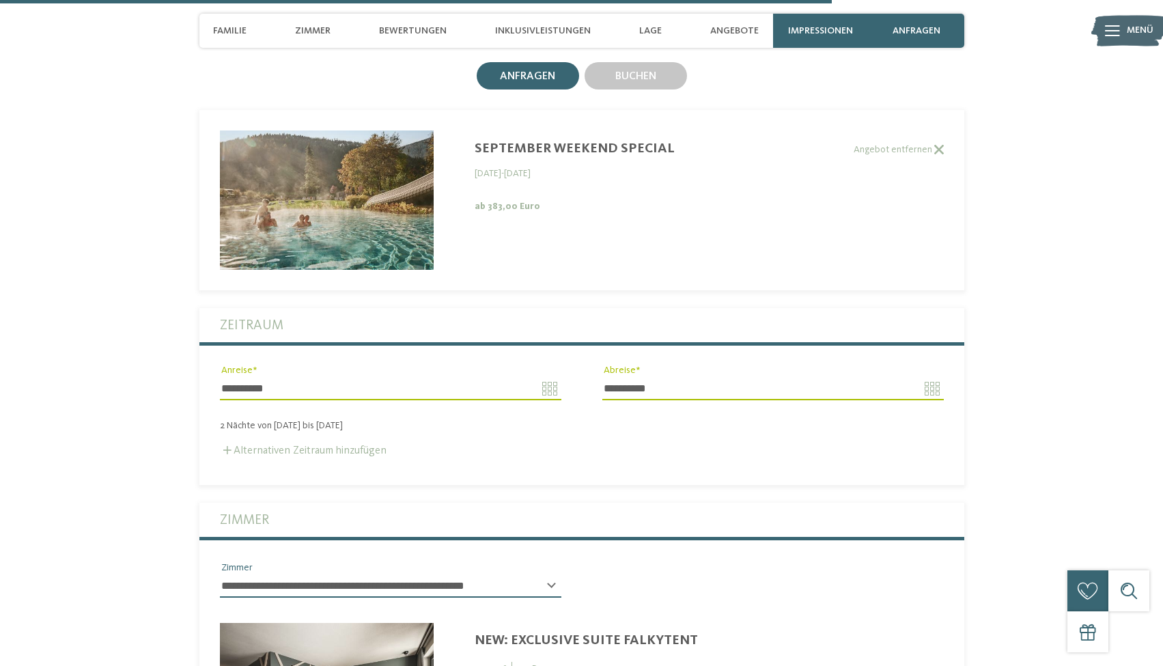
click at [350, 456] on label "Alternativen Zeitraum hinzufügen" at bounding box center [303, 450] width 167 height 11
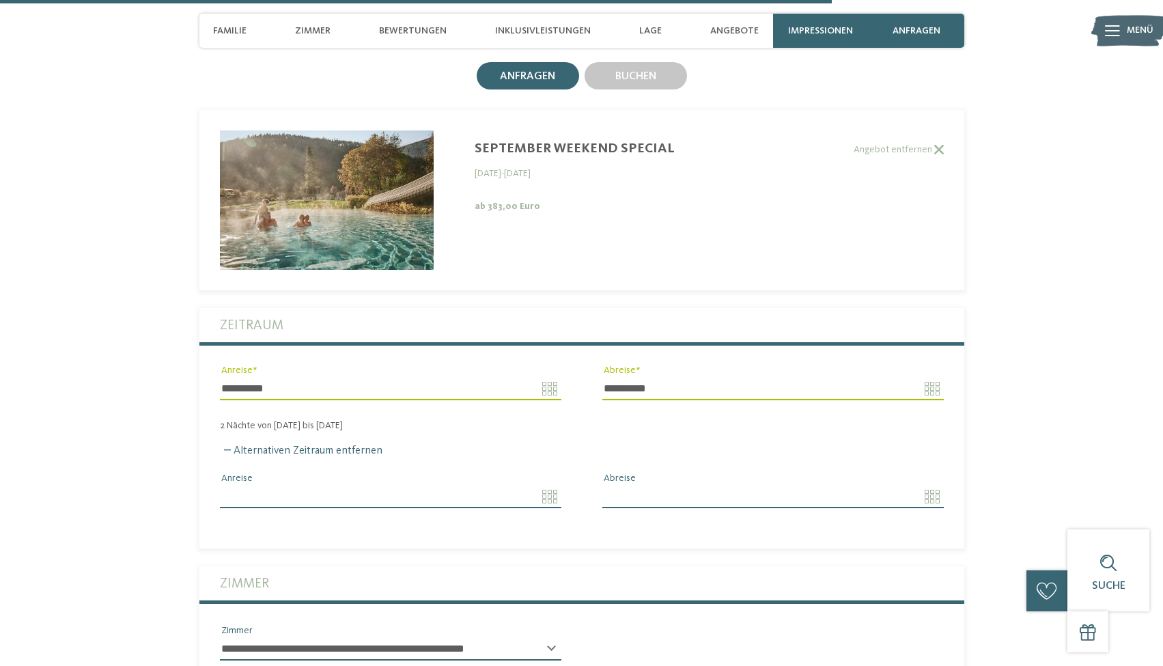
click at [544, 508] on input "Anreise" at bounding box center [390, 496] width 341 height 23
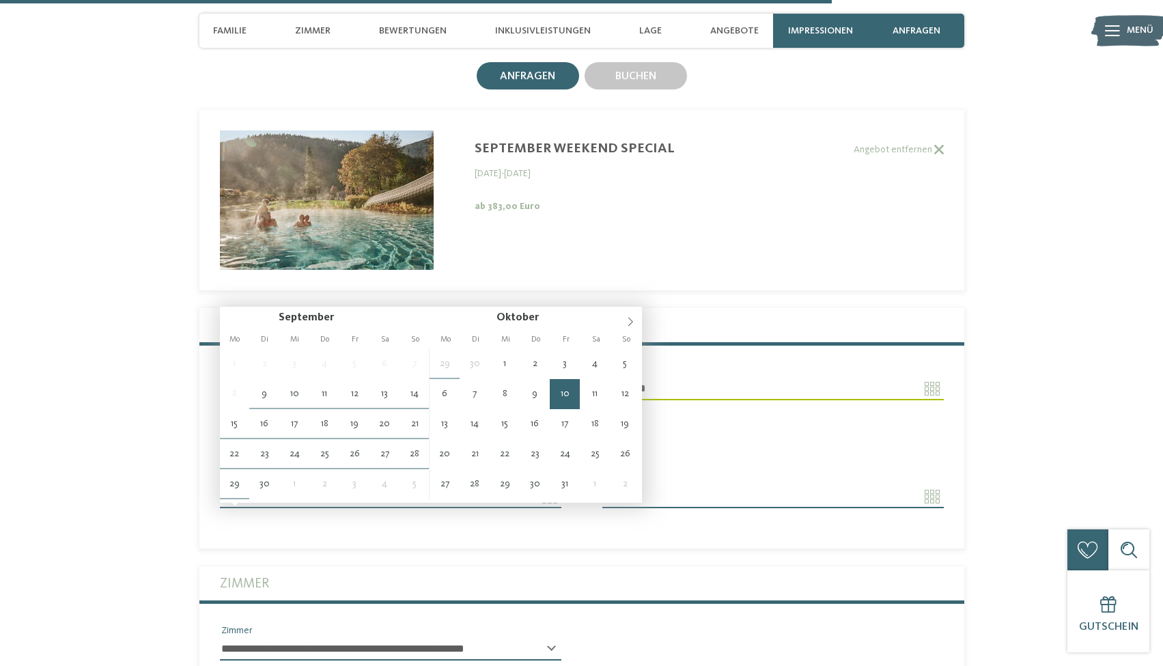
type input "**********"
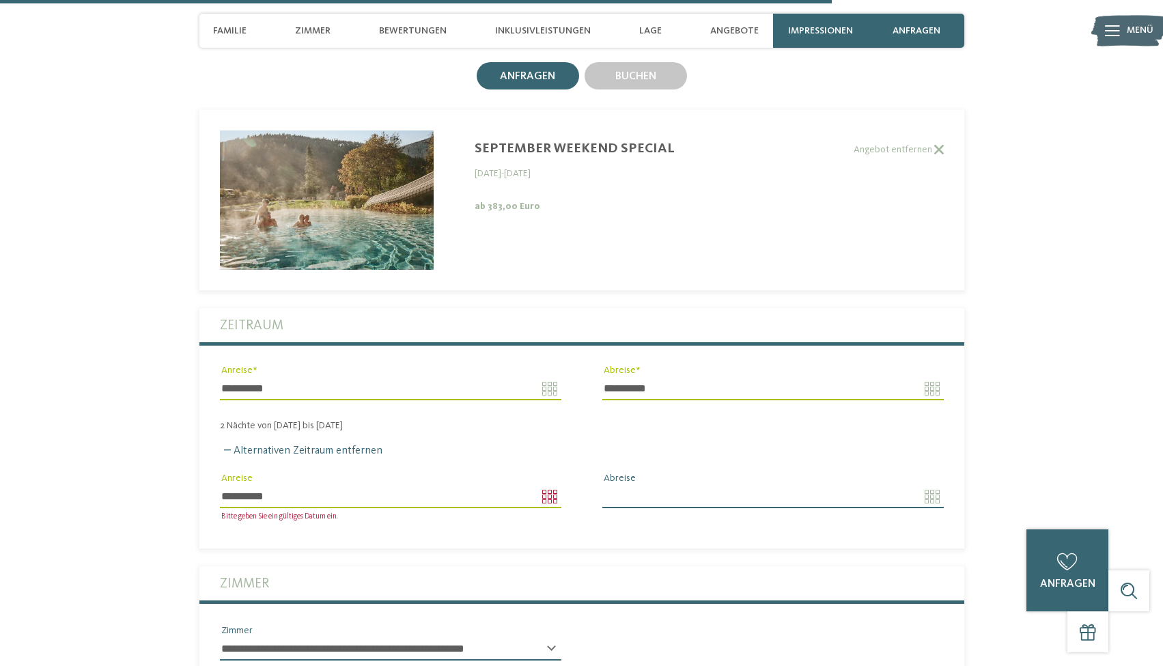
click at [665, 585] on label "Zimmer" at bounding box center [582, 583] width 724 height 34
click at [895, 507] on input "Abreise" at bounding box center [772, 496] width 341 height 23
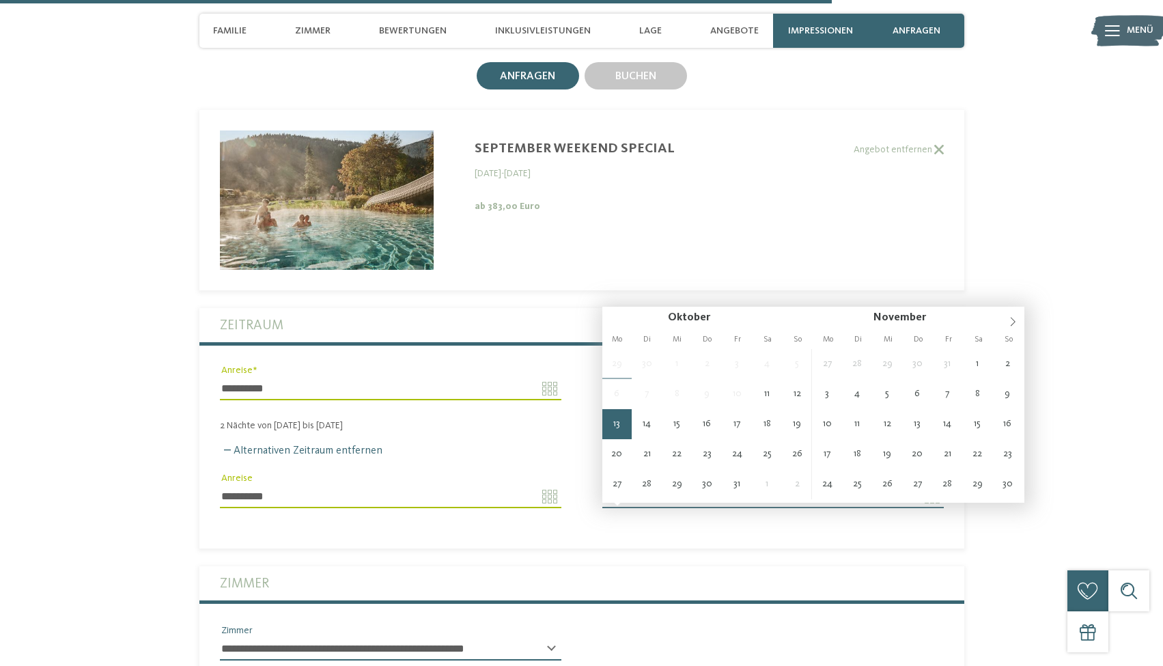
type input "**********"
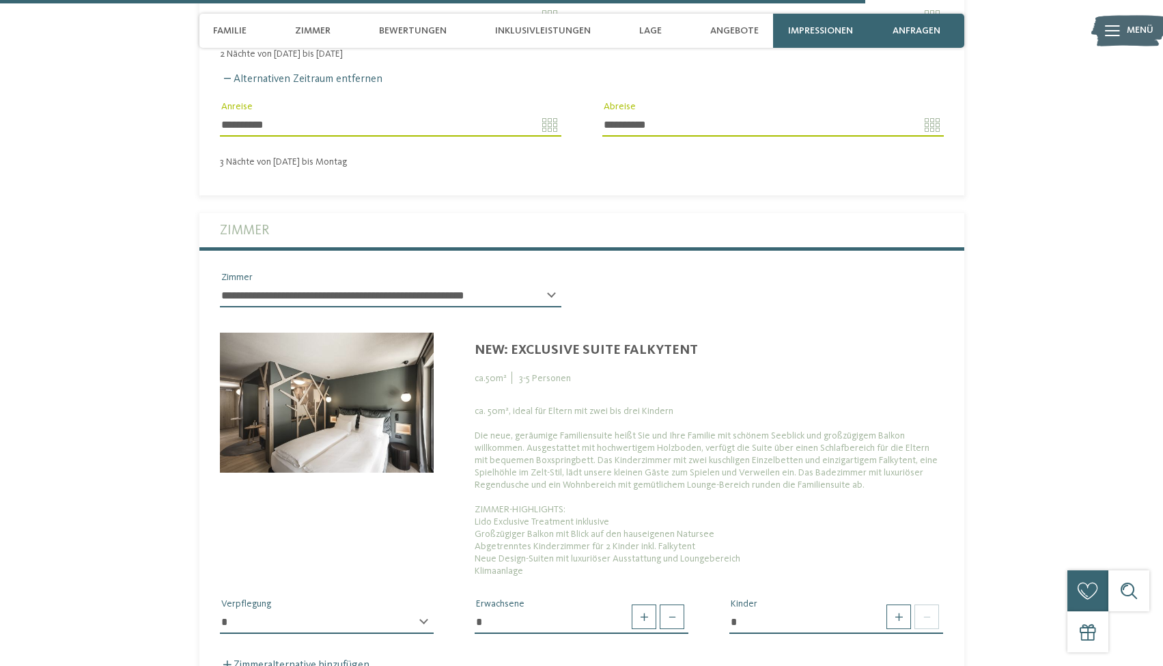
scroll to position [4016, 0]
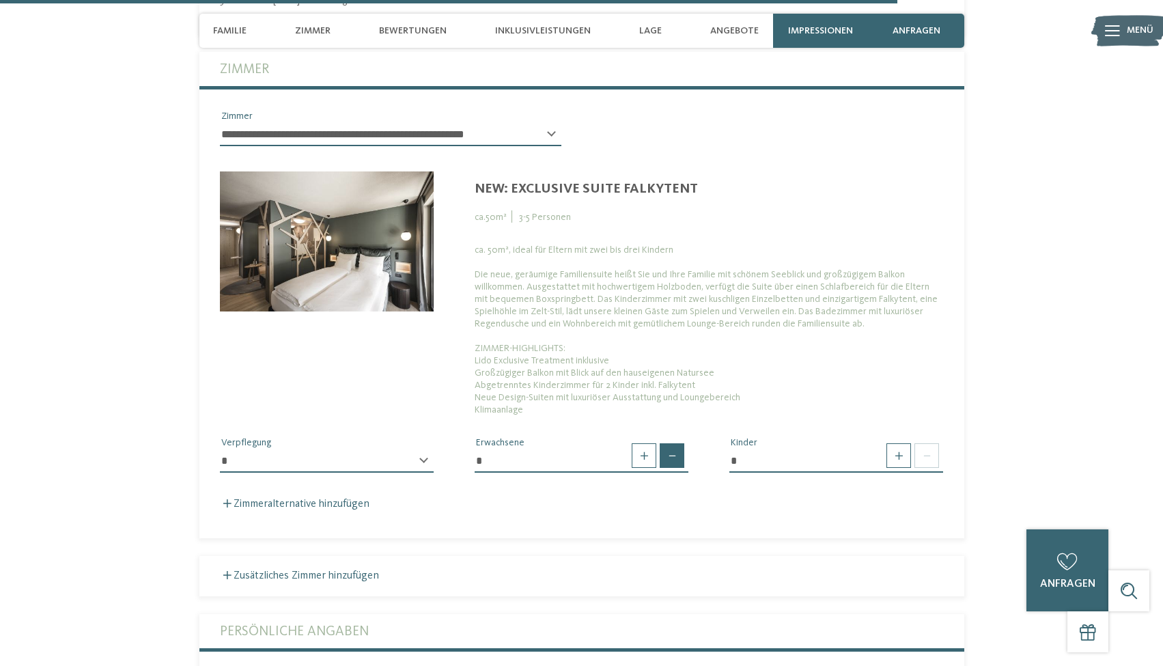
click at [673, 468] on span at bounding box center [672, 455] width 25 height 25
type input "*"
click at [673, 468] on span at bounding box center [672, 455] width 25 height 25
click at [669, 467] on span at bounding box center [672, 455] width 25 height 25
select select "*"
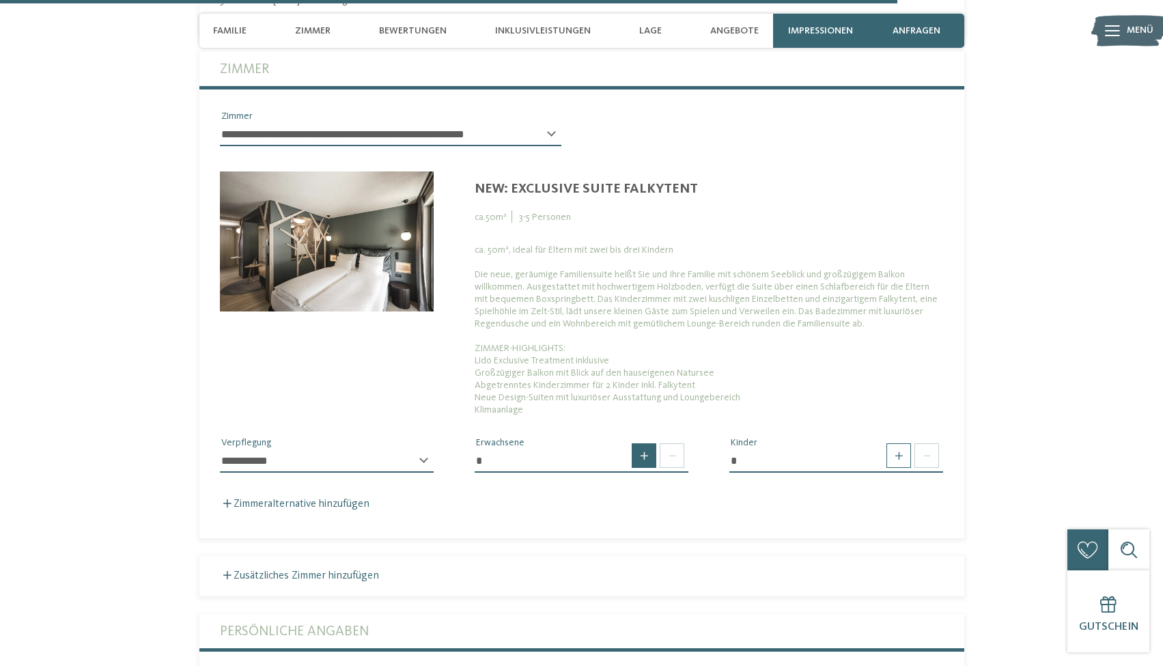
click at [643, 464] on span at bounding box center [644, 455] width 25 height 25
click at [675, 468] on span at bounding box center [672, 455] width 25 height 25
type input "*"
click at [675, 468] on span at bounding box center [672, 455] width 25 height 25
click at [901, 468] on span at bounding box center [898, 455] width 25 height 25
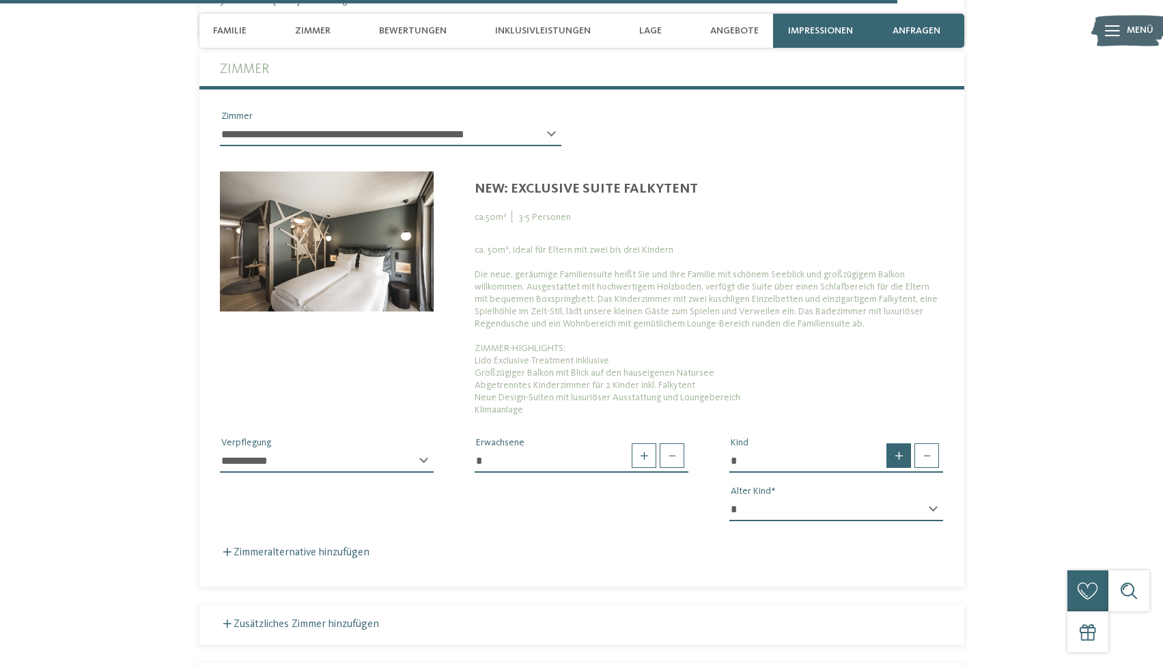
click at [899, 468] on span at bounding box center [898, 455] width 25 height 25
type input "*"
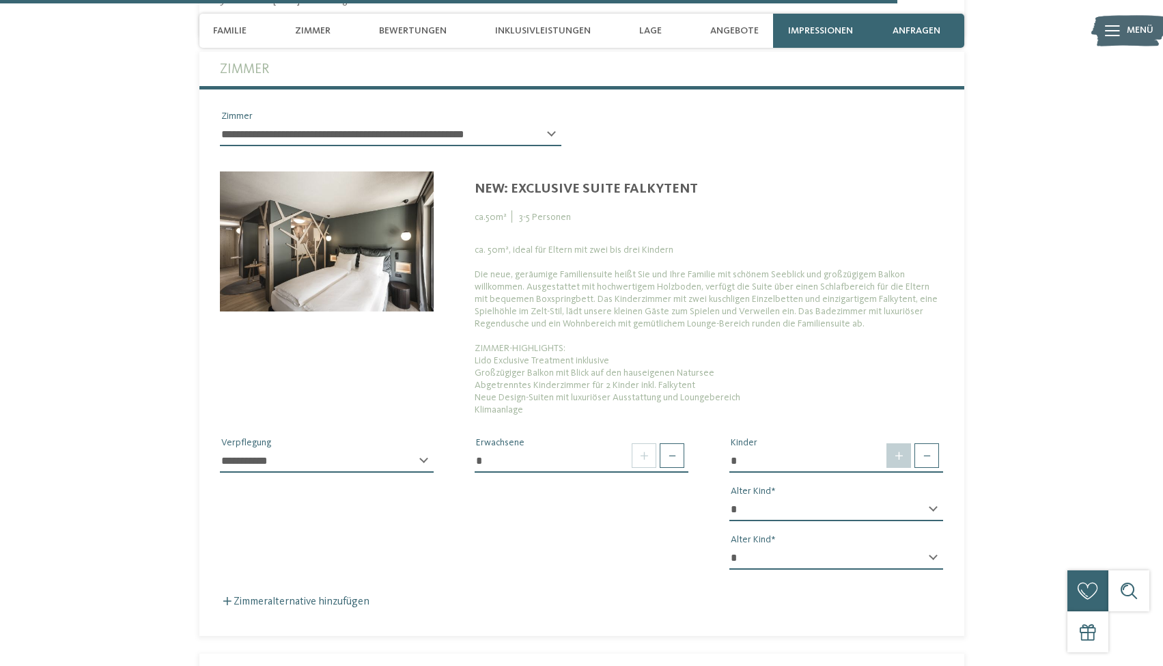
click at [900, 467] on span at bounding box center [898, 455] width 25 height 25
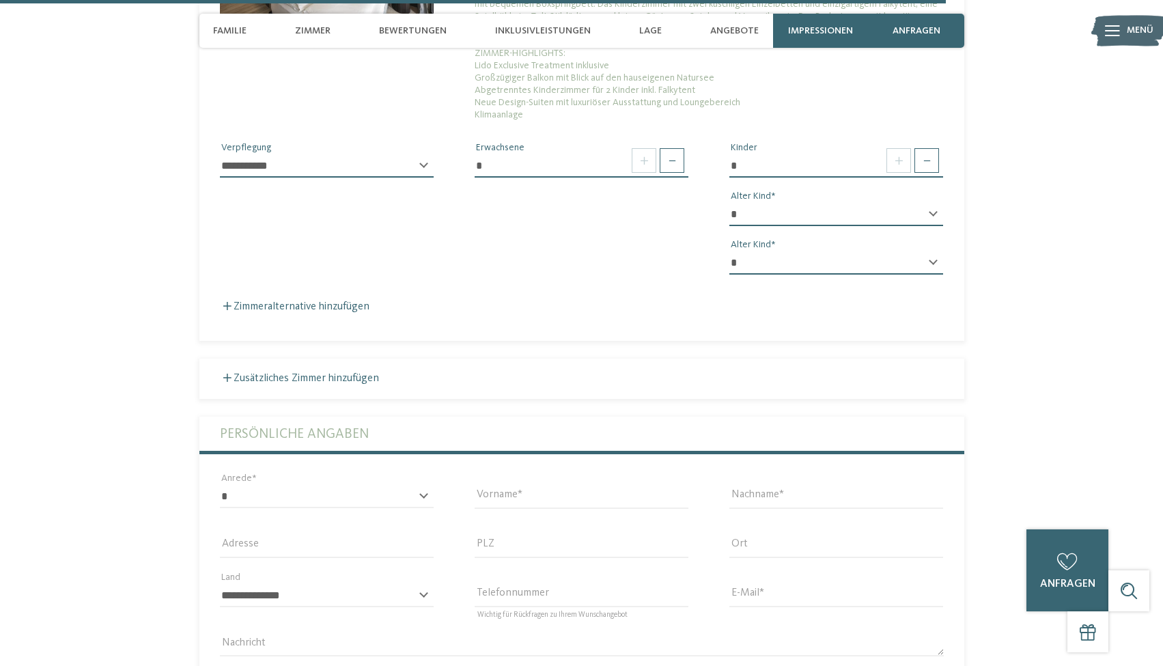
scroll to position [4185, 0]
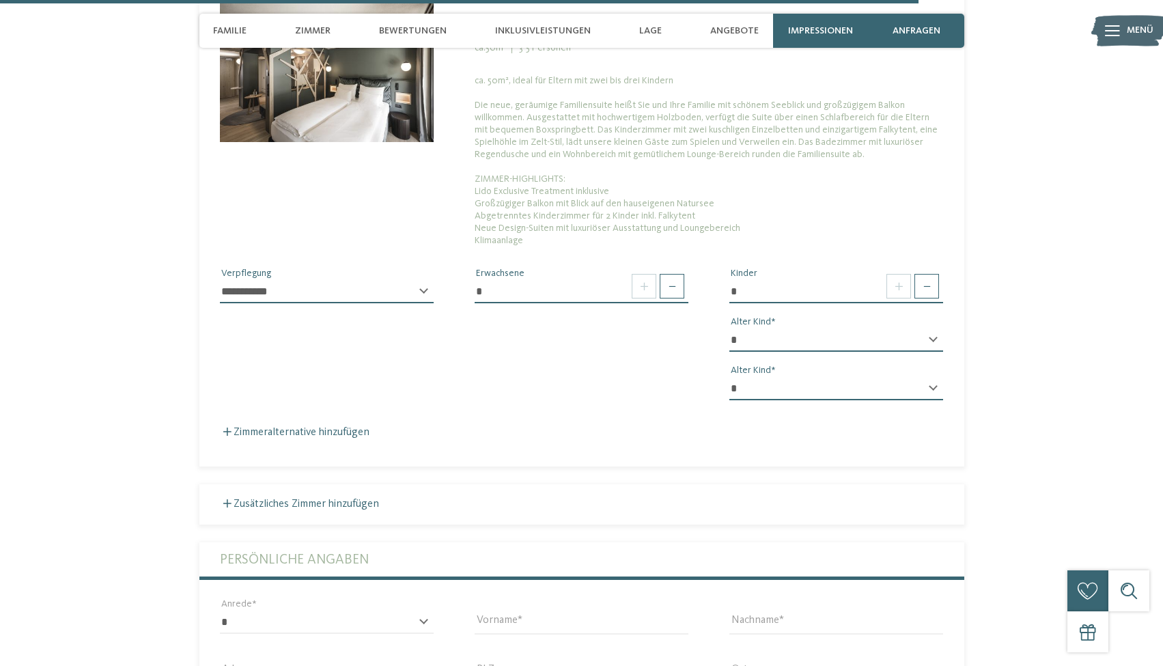
select select "**"
click at [651, 298] on span at bounding box center [644, 286] width 25 height 25
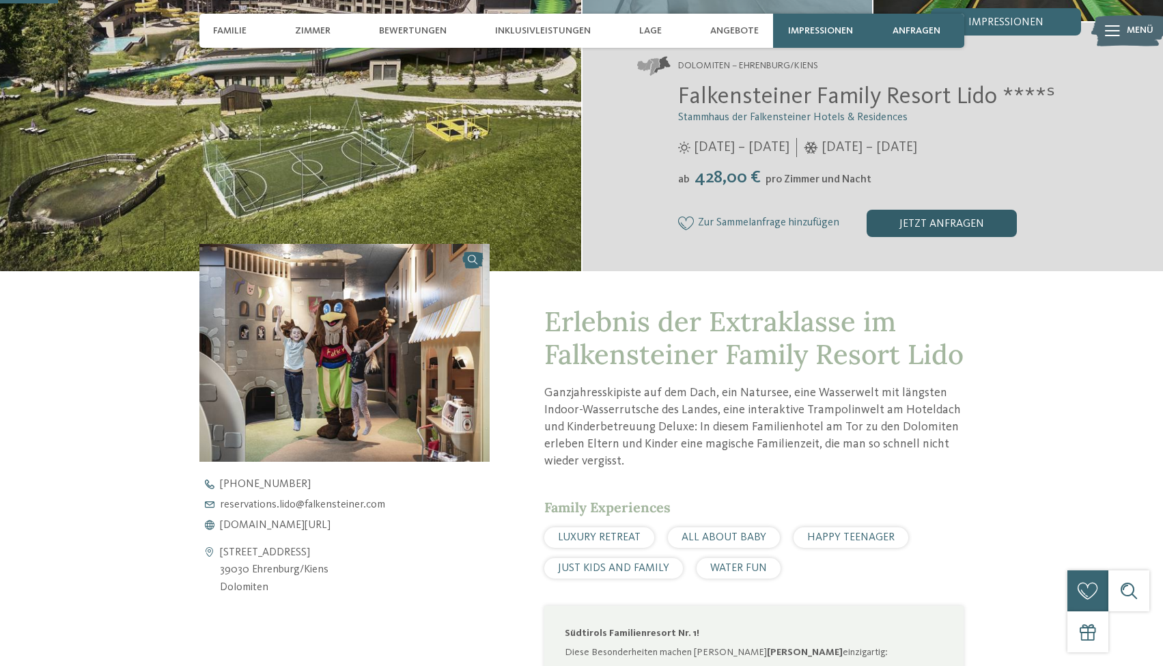
scroll to position [0, 0]
